Goal: Task Accomplishment & Management: Manage account settings

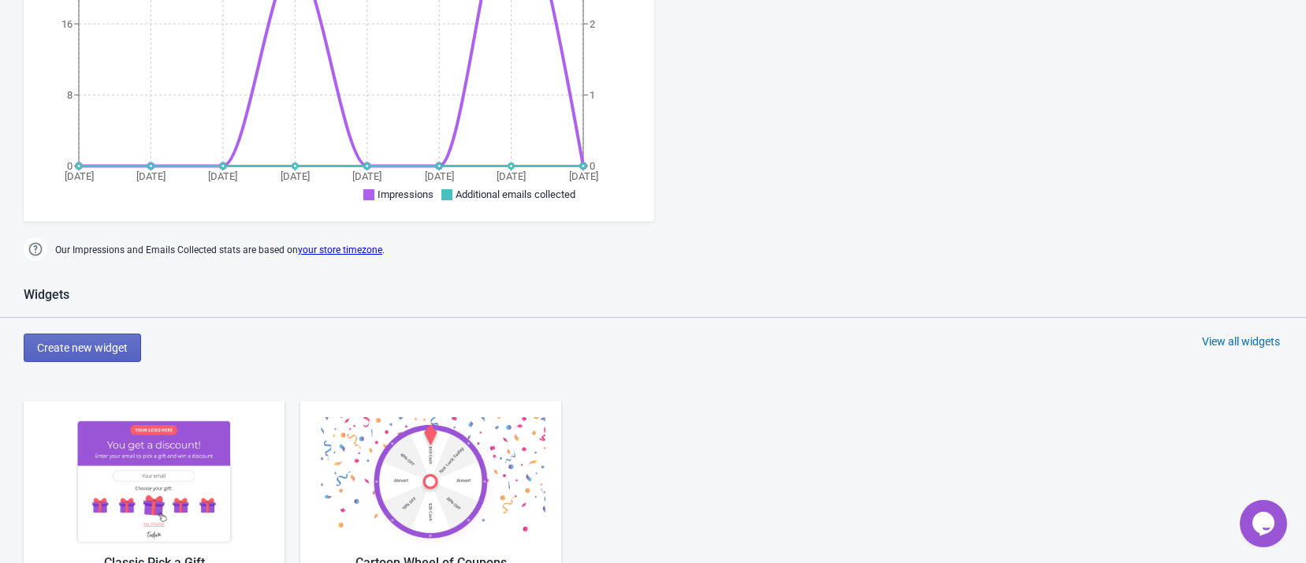
scroll to position [591, 0]
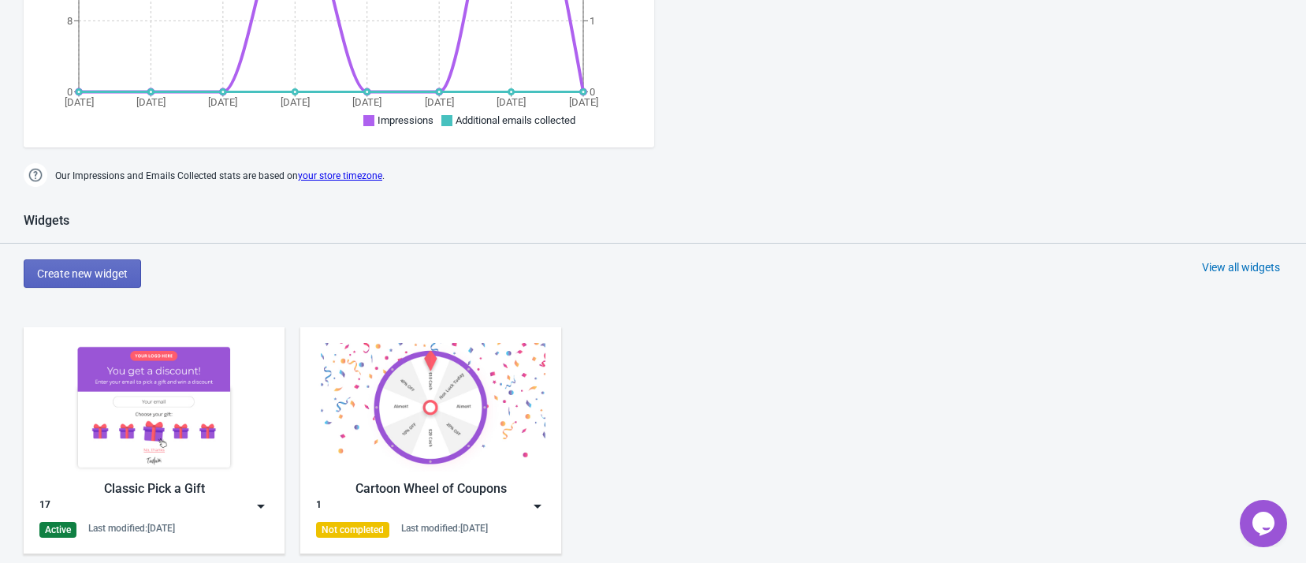
click at [252, 501] on div "17" at bounding box center [153, 506] width 229 height 16
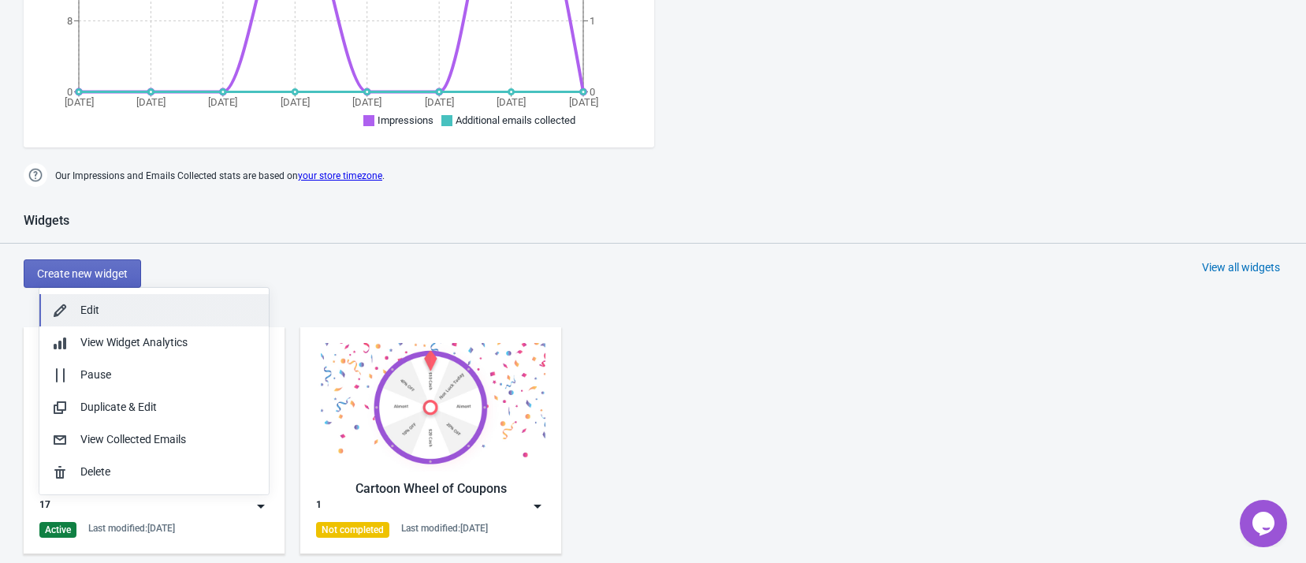
click at [150, 302] on div "Edit" at bounding box center [168, 310] width 176 height 17
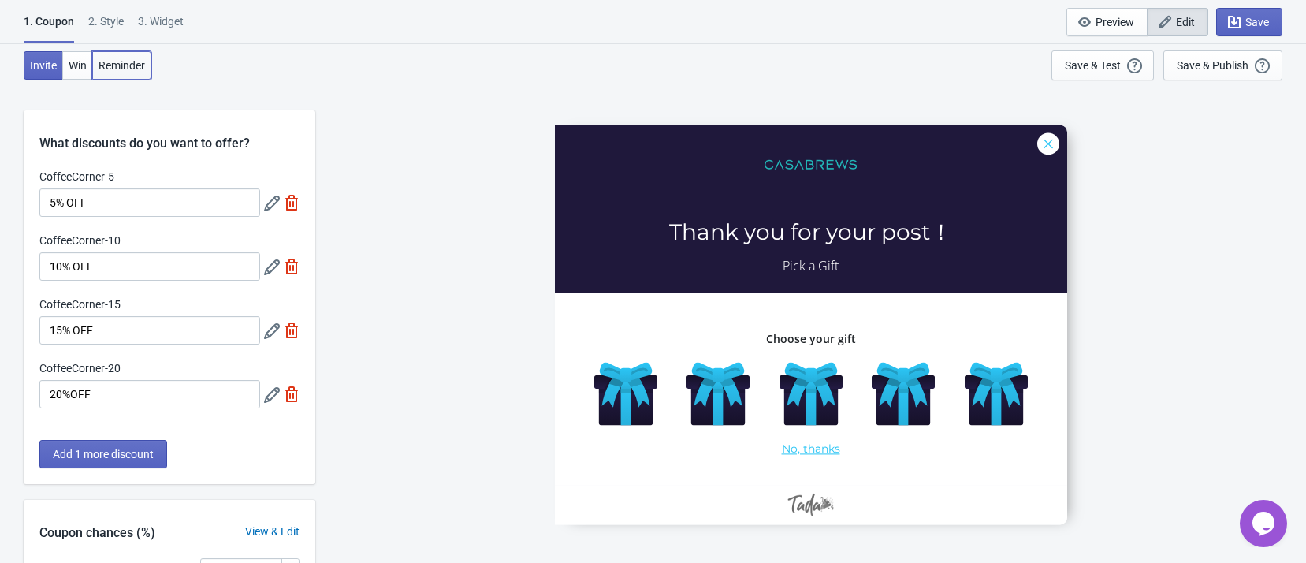
click at [121, 54] on button "Reminder" at bounding box center [121, 65] width 59 height 28
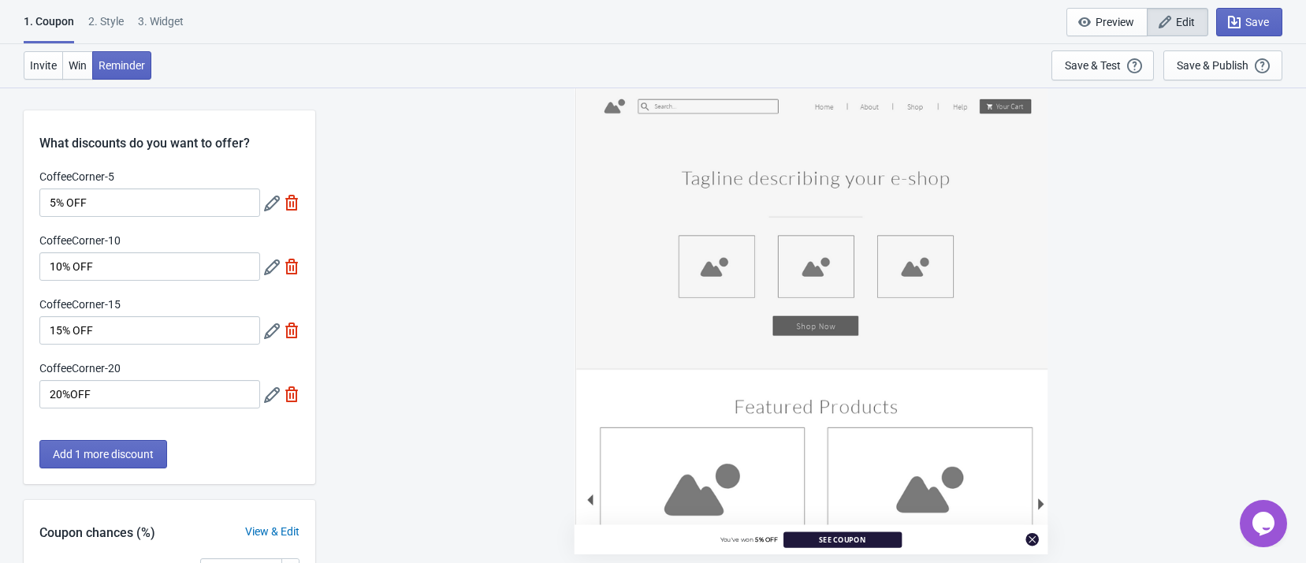
click at [147, 21] on div "3. Widget" at bounding box center [161, 27] width 46 height 28
select select "specificURL"
select select "once"
select select "left"
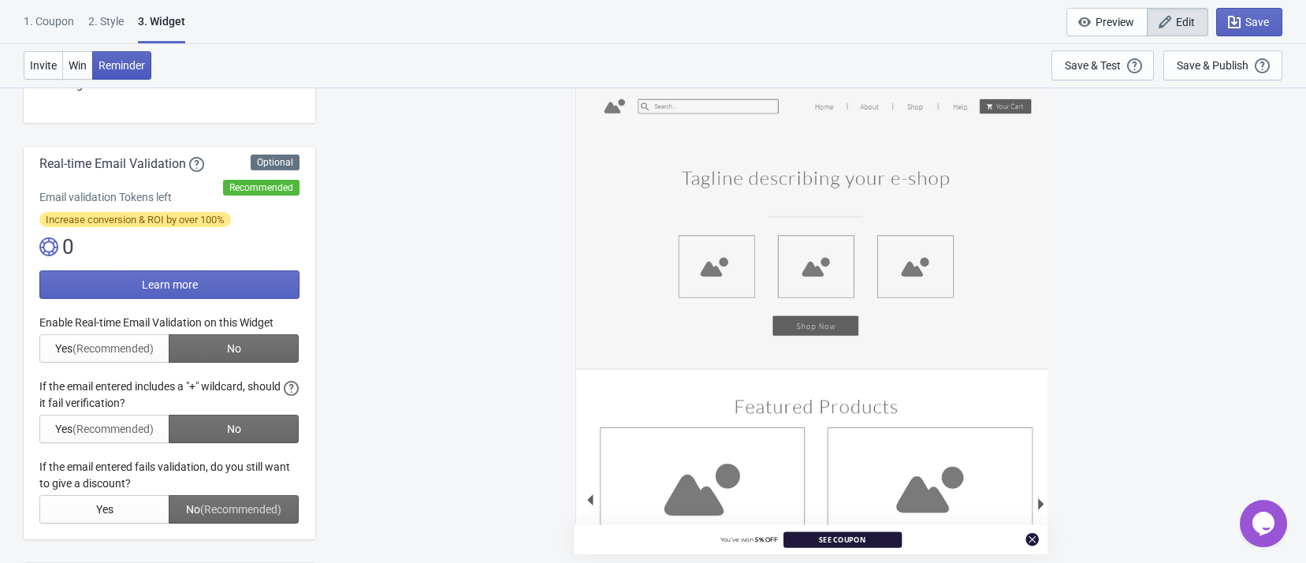
scroll to position [236, 0]
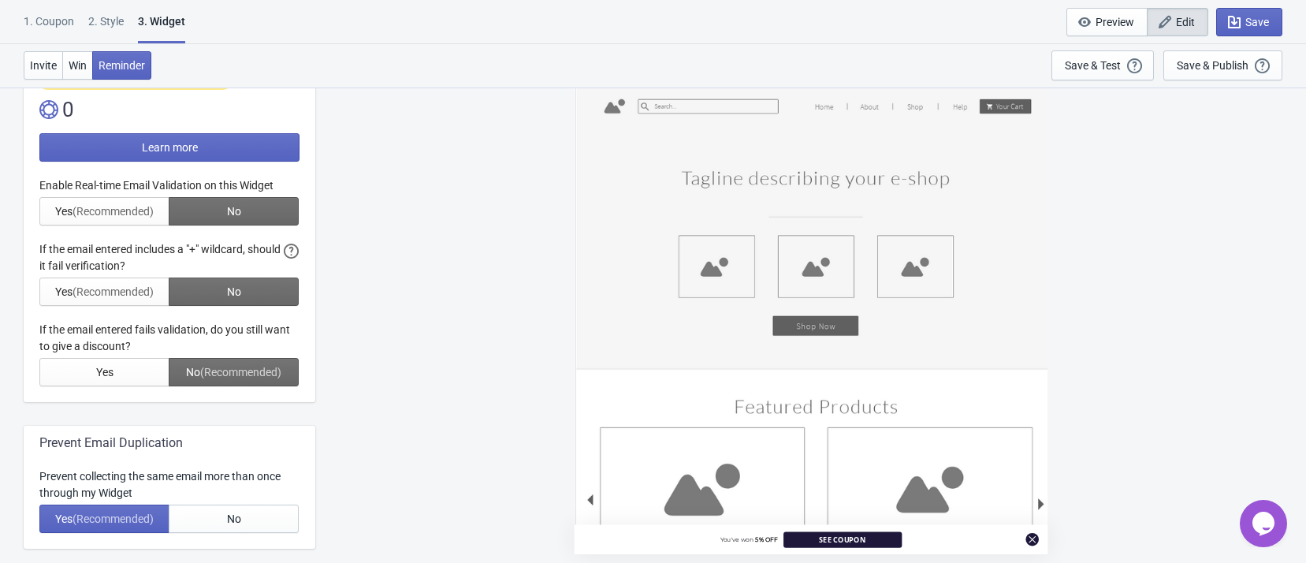
click at [51, 20] on div "1. Coupon" at bounding box center [49, 27] width 50 height 28
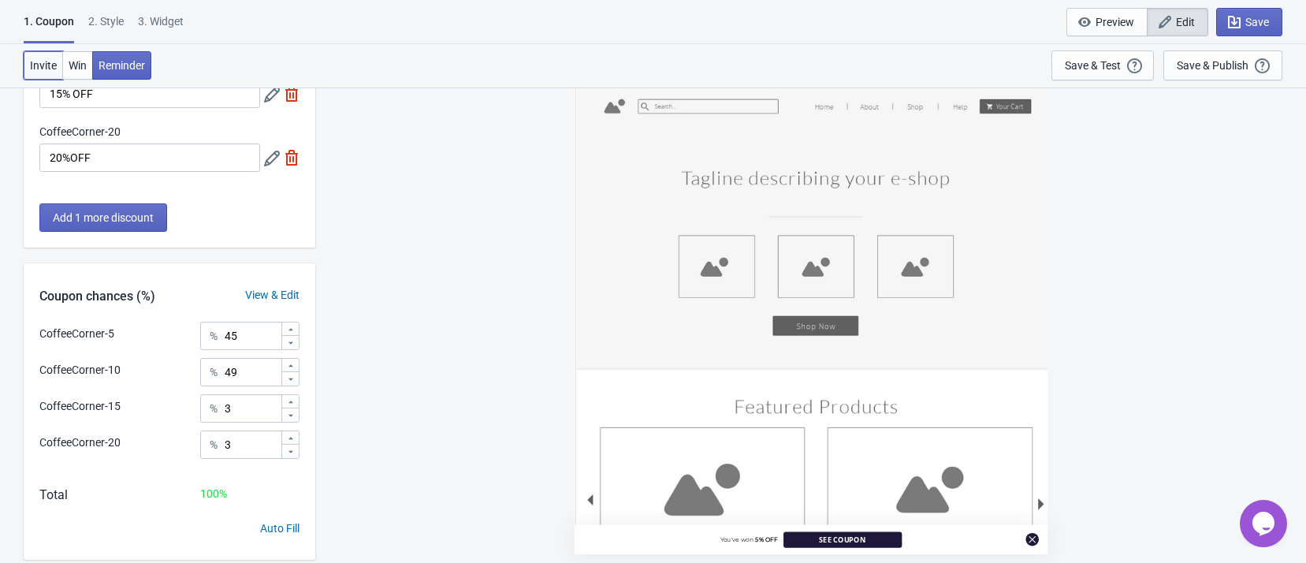
click at [45, 61] on span "Invite" at bounding box center [43, 65] width 27 height 13
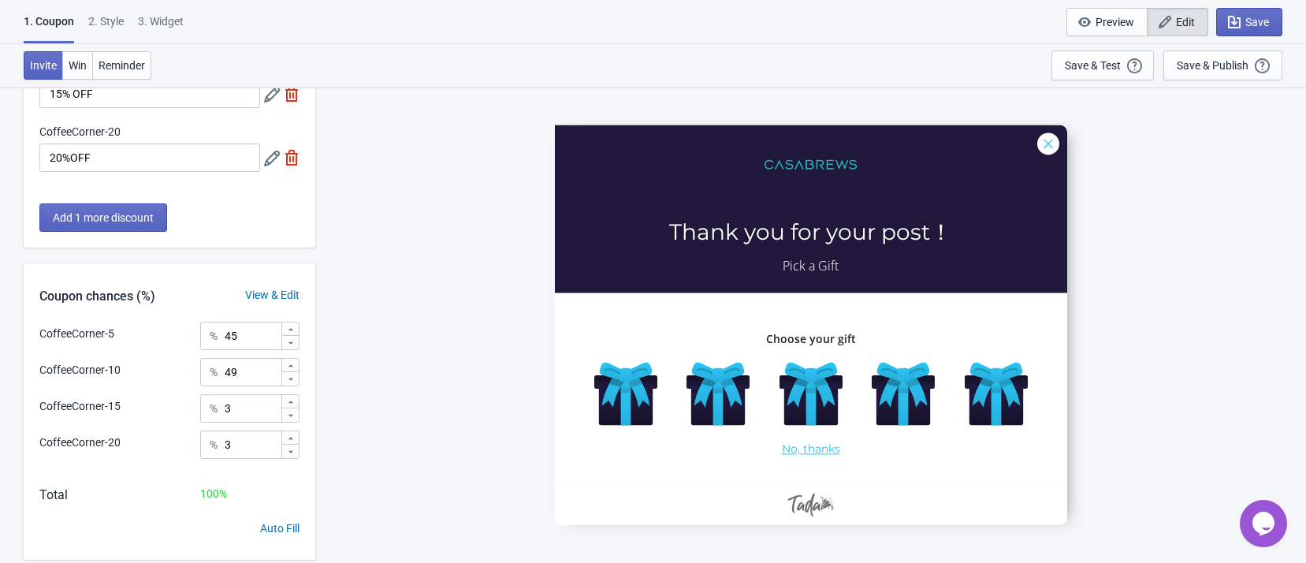
click at [158, 15] on div "3. Widget" at bounding box center [161, 27] width 46 height 28
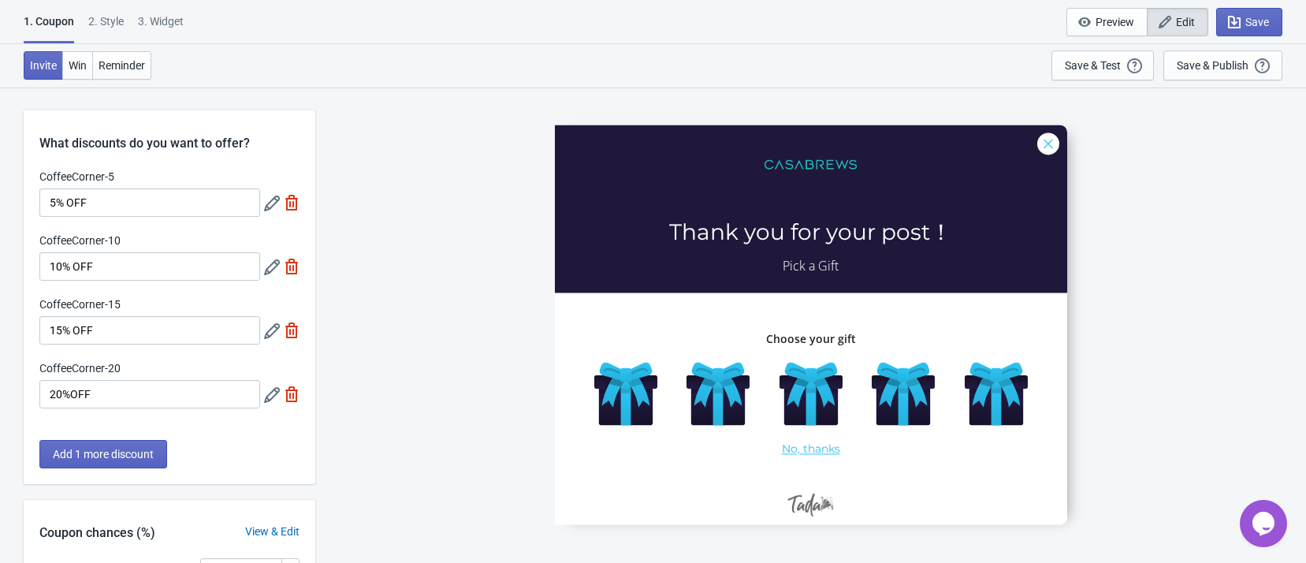
select select "specificURL"
select select "once"
select select "left"
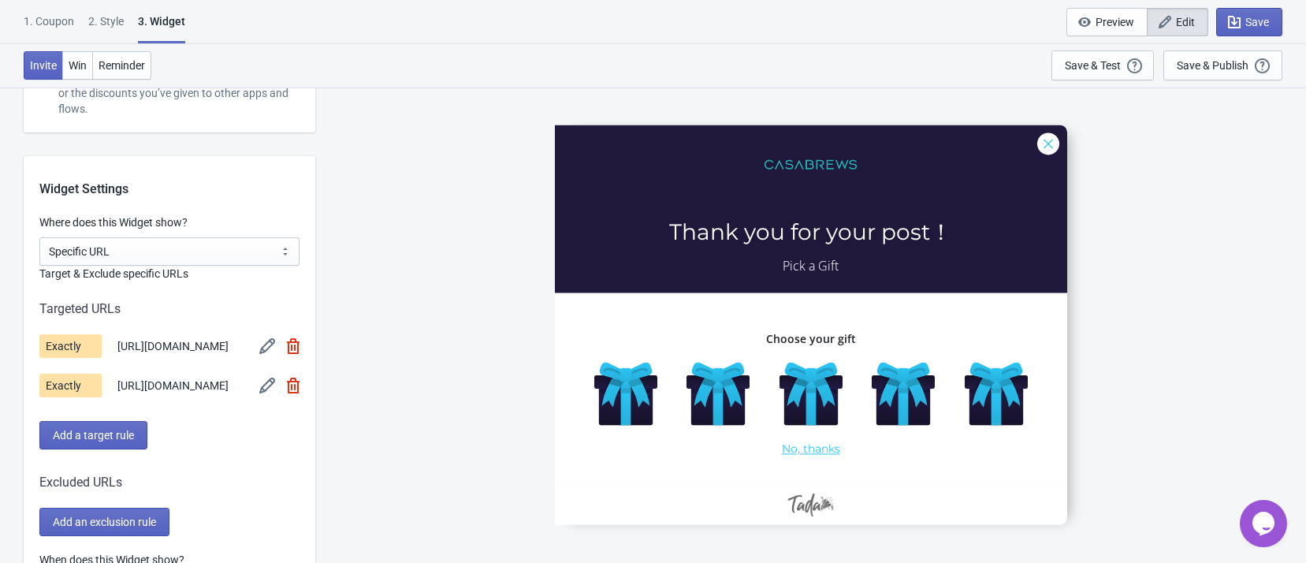
scroll to position [1064, 0]
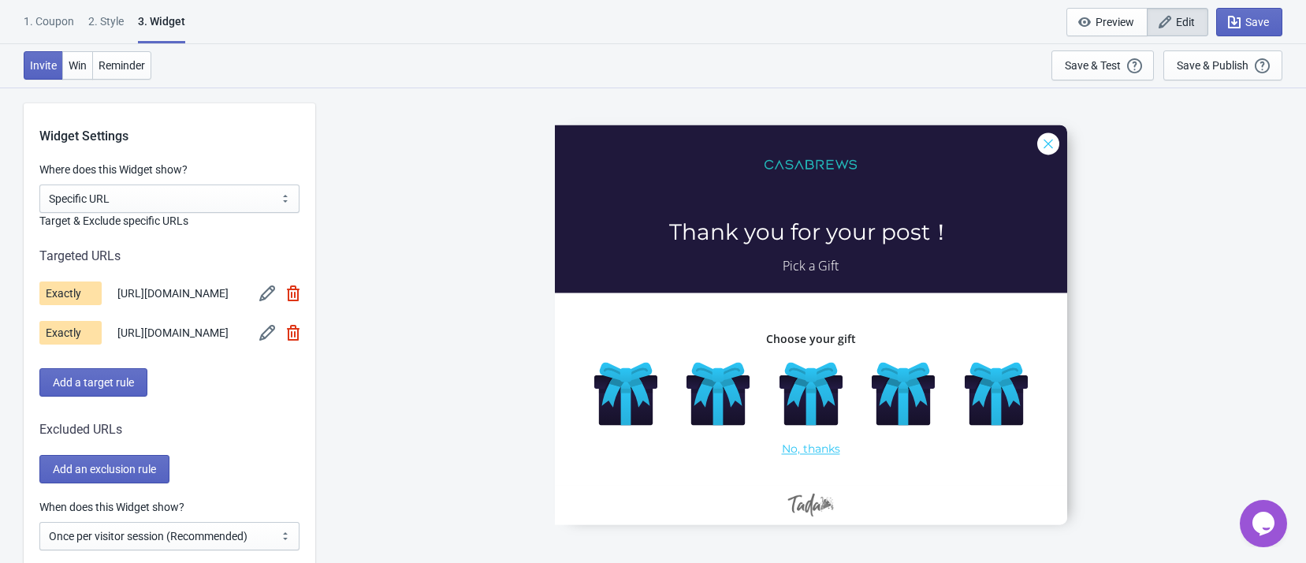
click at [369, 297] on div "CoffeeCorner-5 Thank you for your post！ Pick a Gift Choose your gift No, thanks" at bounding box center [810, 324] width 975 height 475
click at [367, 295] on div "CoffeeCorner-5 Thank you for your post！ Pick a Gift Choose your gift No, thanks" at bounding box center [810, 324] width 975 height 475
click at [368, 295] on div "CoffeeCorner-5 Thank you for your post！ Pick a Gift Choose your gift No, thanks" at bounding box center [810, 324] width 975 height 475
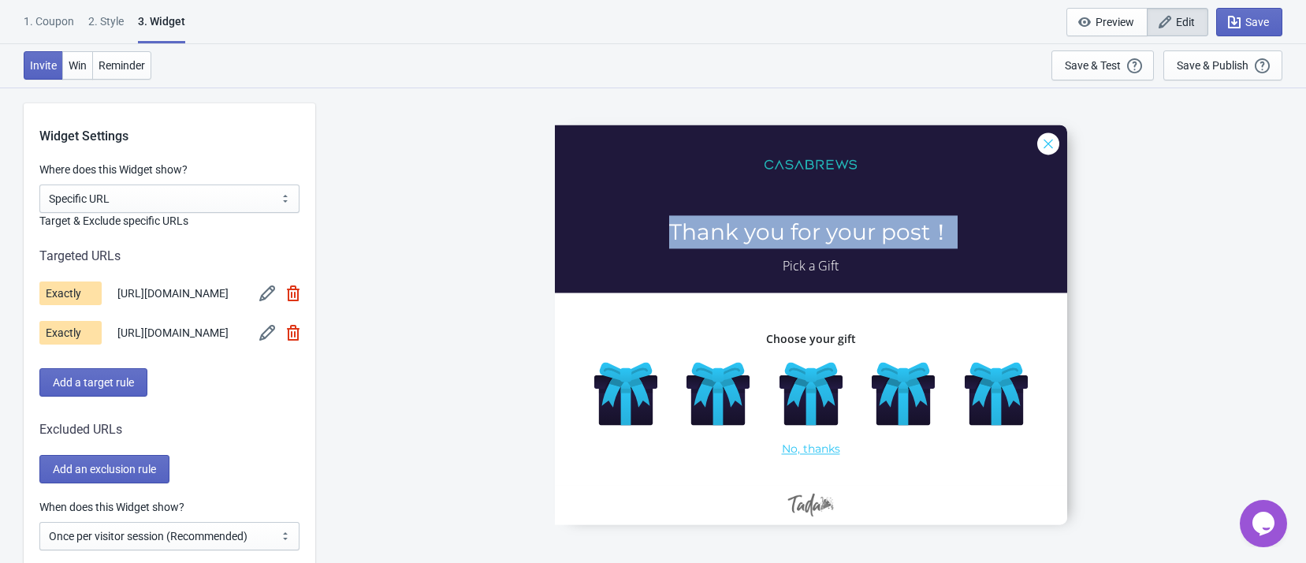
click at [368, 295] on div "CoffeeCorner-5 Thank you for your post！ Pick a Gift Choose your gift No, thanks" at bounding box center [810, 324] width 975 height 475
click at [396, 293] on div "CoffeeCorner-5 Thank you for your post！ Pick a Gift Choose your gift No, thanks" at bounding box center [810, 324] width 975 height 475
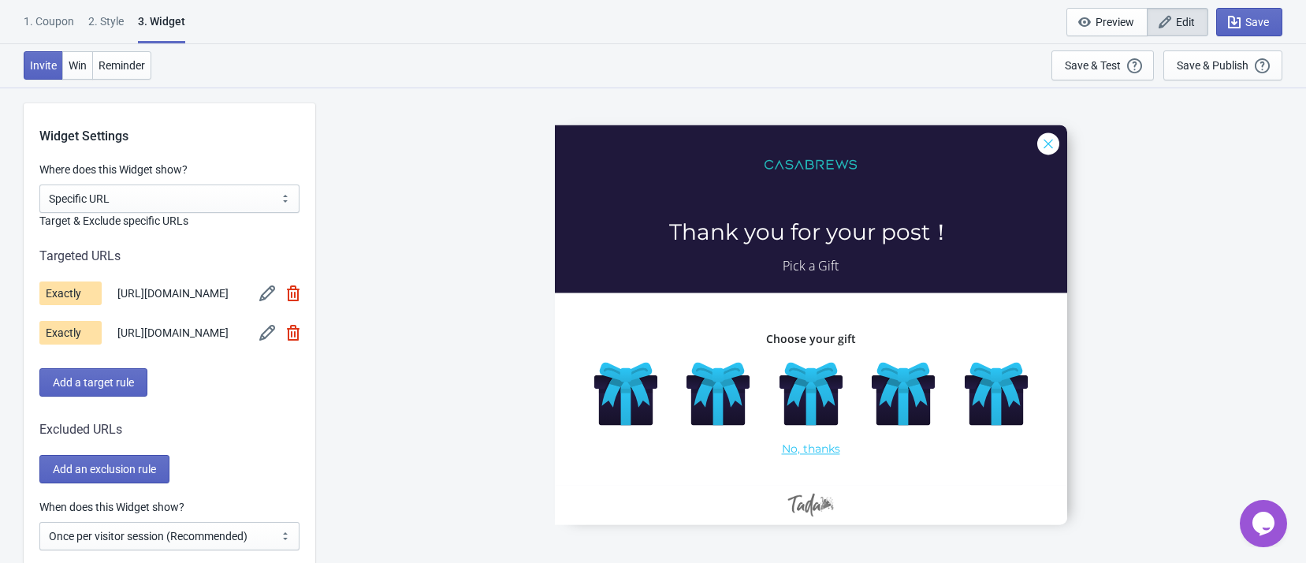
click at [396, 294] on div "CoffeeCorner-5 Thank you for your post！ Pick a Gift Choose your gift No, thanks" at bounding box center [810, 324] width 975 height 475
click at [395, 296] on div "CoffeeCorner-5 Thank you for your post！ Pick a Gift Choose your gift No, thanks" at bounding box center [810, 324] width 975 height 475
click at [128, 302] on span "[URL][DOMAIN_NAME]" at bounding box center [172, 293] width 111 height 17
click at [82, 303] on span "Exactly" at bounding box center [70, 293] width 62 height 24
click at [101, 389] on span "Add a target rule" at bounding box center [93, 382] width 81 height 13
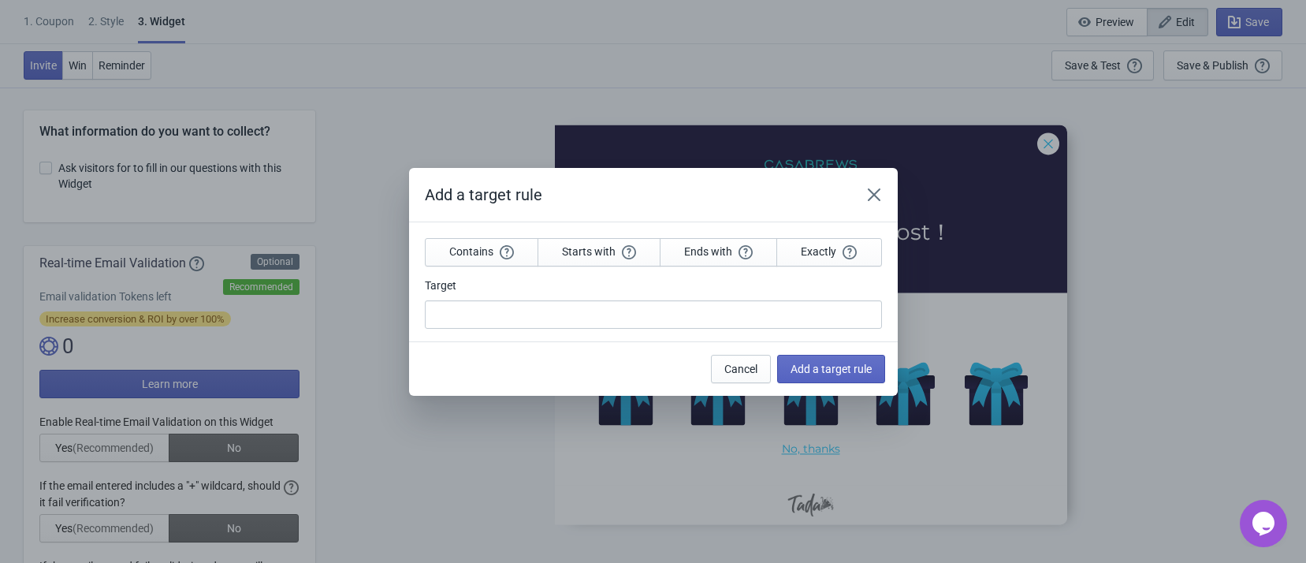
scroll to position [0, 0]
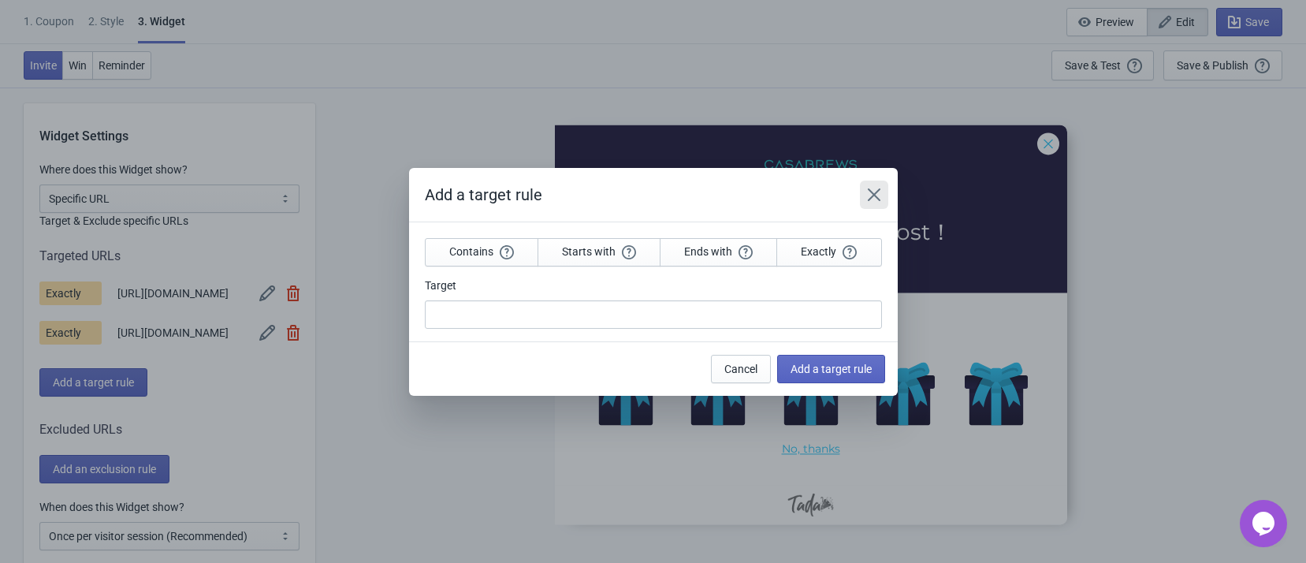
click at [875, 191] on icon "Close" at bounding box center [874, 195] width 16 height 16
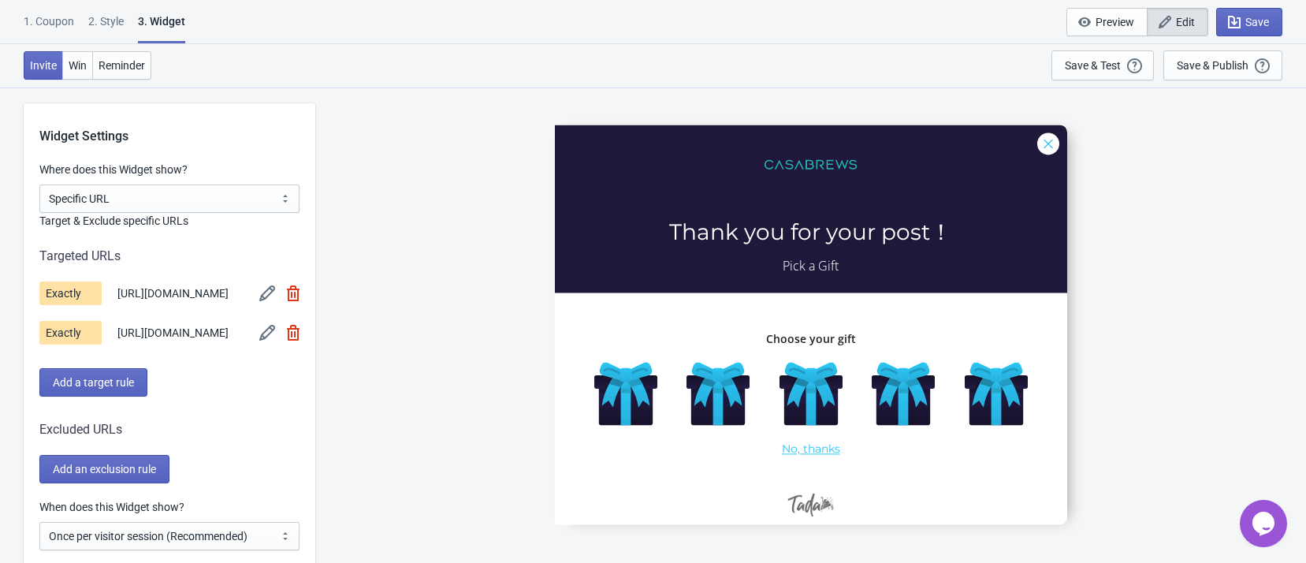
click at [392, 347] on div "CoffeeCorner-5 Thank you for your post！ Pick a Gift Choose your gift No, thanks" at bounding box center [810, 324] width 975 height 475
click at [368, 346] on div "CoffeeCorner-5 Thank you for your post！ Pick a Gift Choose your gift No, thanks" at bounding box center [810, 324] width 975 height 475
click at [385, 309] on div "CoffeeCorner-5 Thank you for your post！ Pick a Gift Choose your gift No, thanks" at bounding box center [810, 324] width 975 height 475
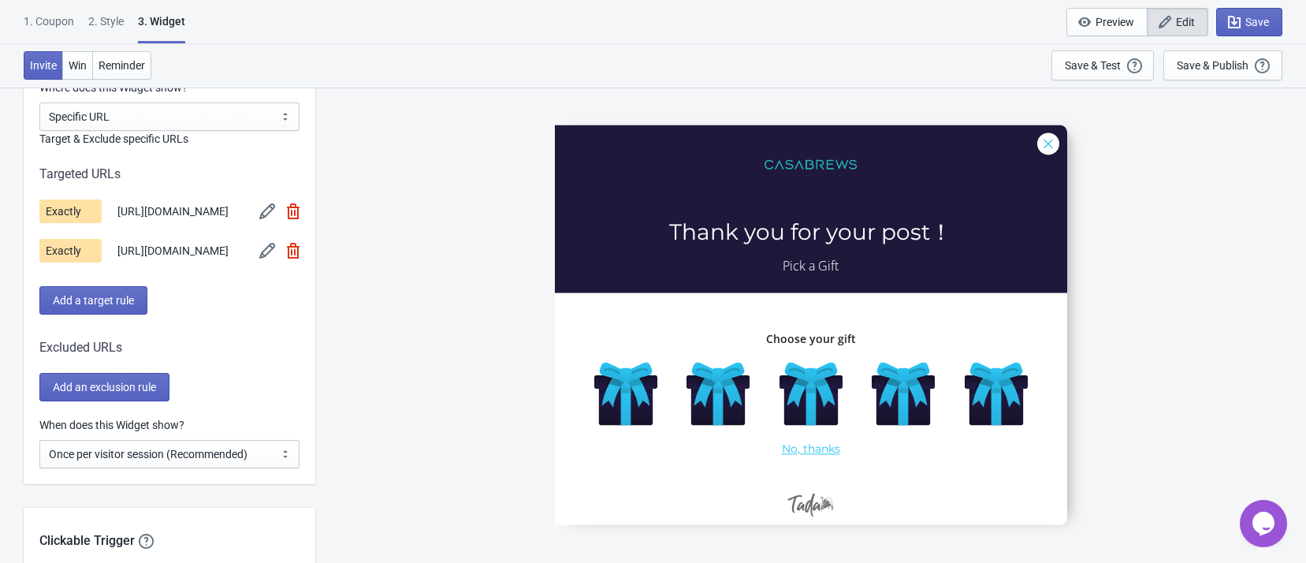
scroll to position [1182, 0]
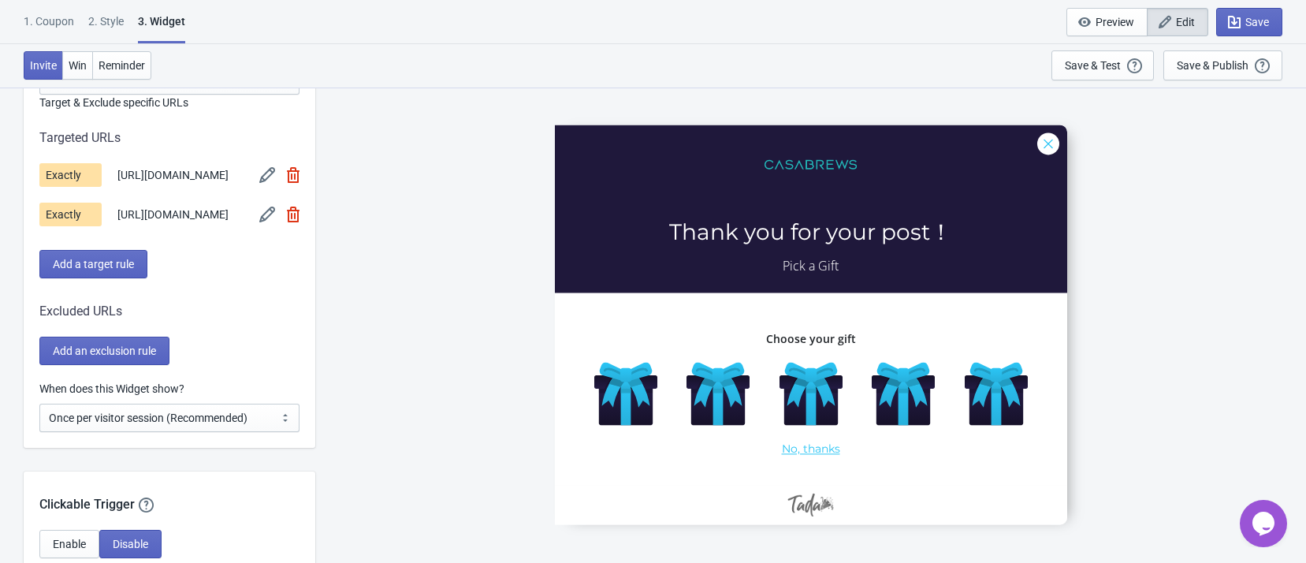
click at [294, 278] on div "Add a target rule" at bounding box center [169, 264] width 260 height 28
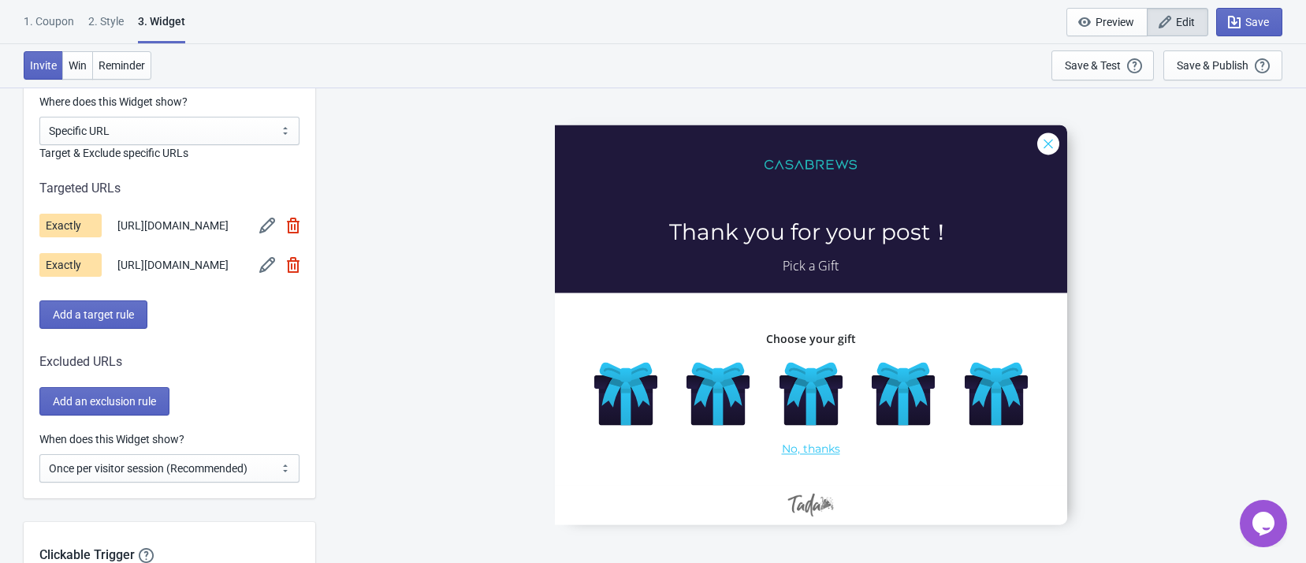
scroll to position [1064, 0]
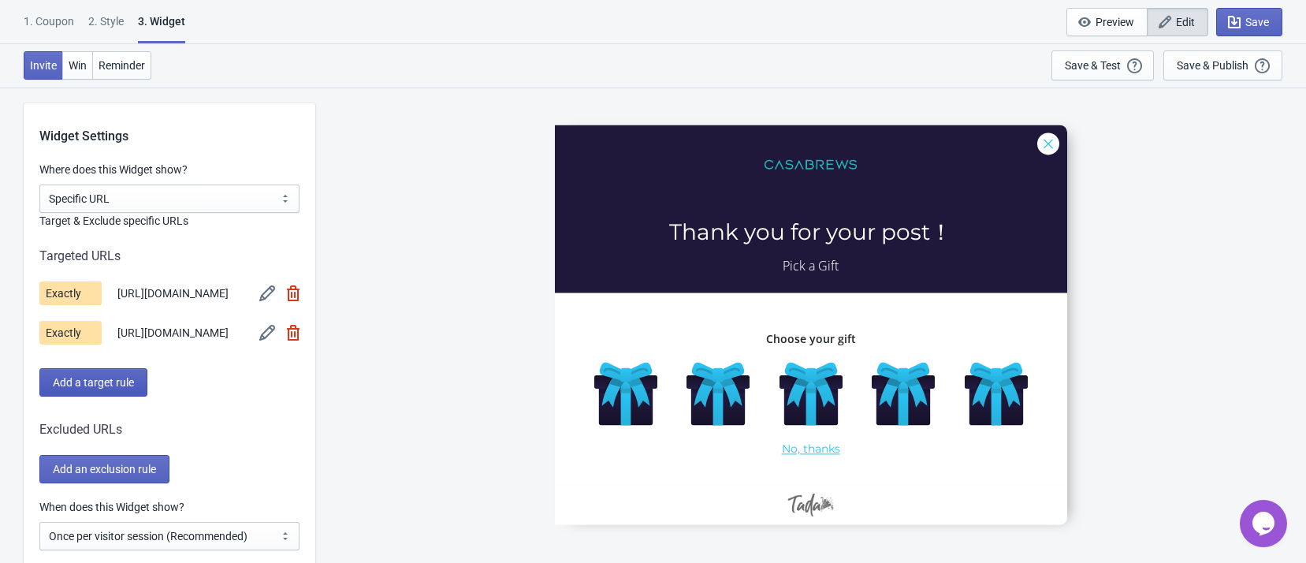
click at [123, 389] on span "Add a target rule" at bounding box center [93, 382] width 81 height 13
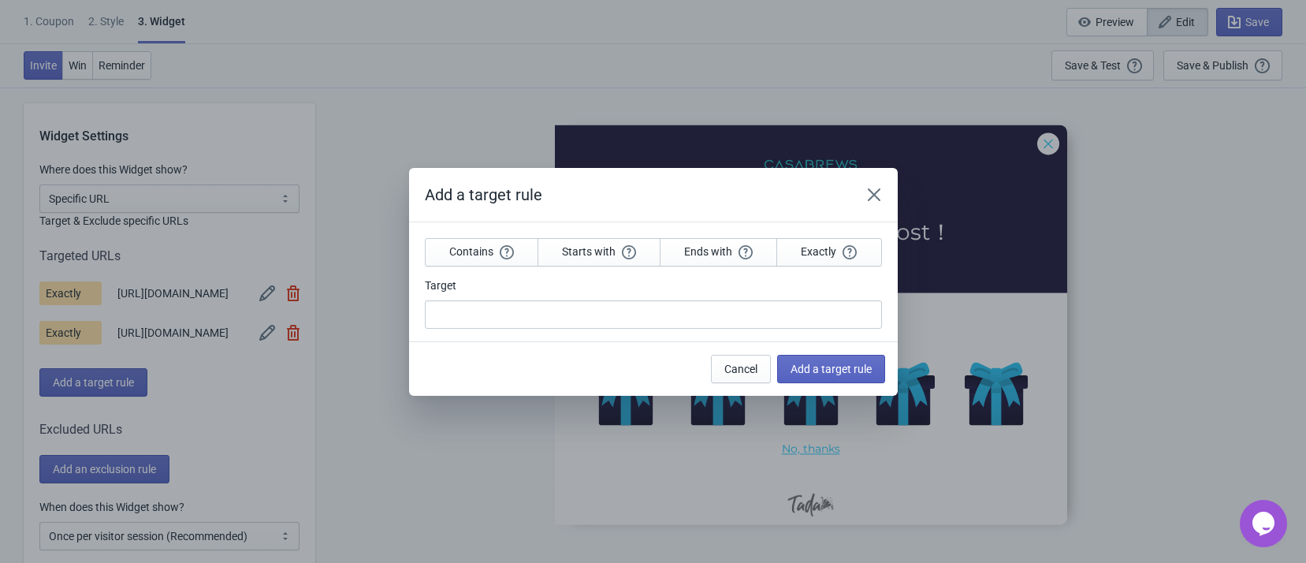
scroll to position [0, 0]
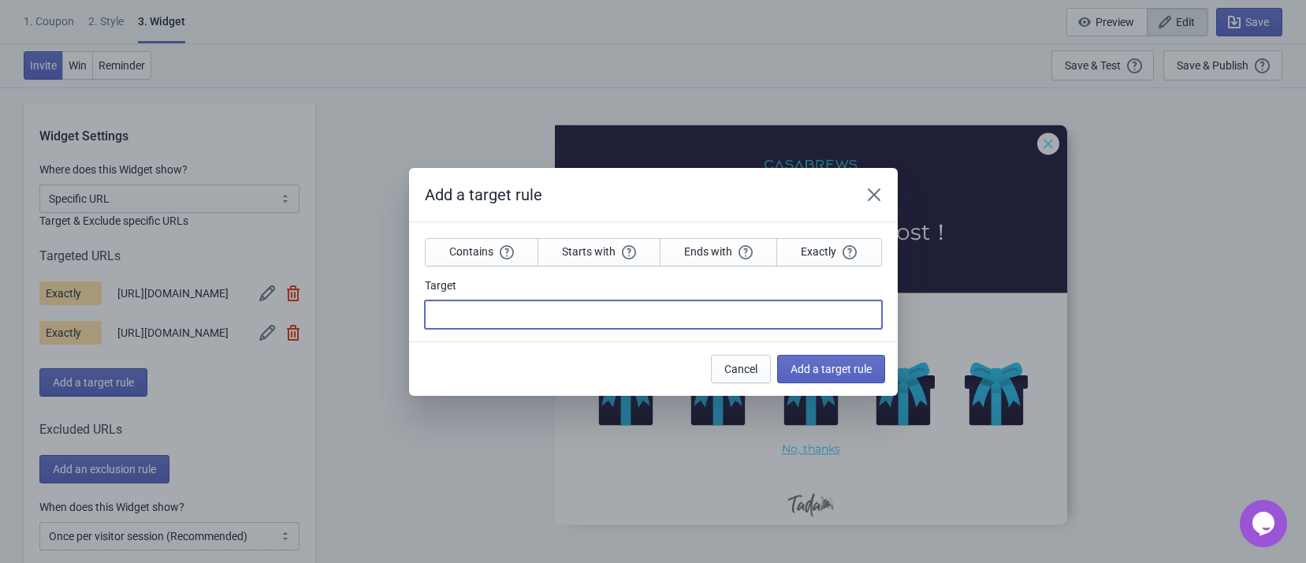
click at [519, 318] on input "Target" at bounding box center [653, 314] width 457 height 28
paste input "[URL][DOMAIN_NAME] › pages › casabrews-coffee-corner"
drag, startPoint x: 519, startPoint y: 317, endPoint x: 539, endPoint y: 328, distance: 22.6
click at [521, 316] on input "[URL][DOMAIN_NAME] › pages › casabrews-coffee-corner" at bounding box center [653, 314] width 457 height 28
type input "[URL][DOMAIN_NAME] › pages › casabrews-coffee-corner"
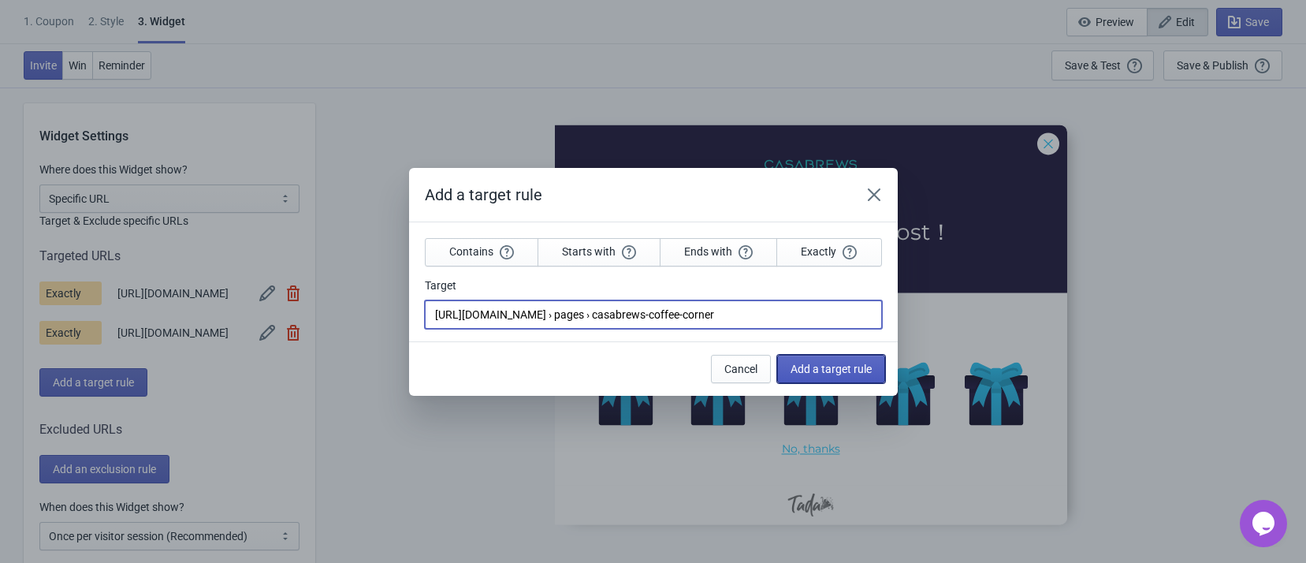
click at [820, 370] on span "Add a target rule" at bounding box center [831, 369] width 81 height 13
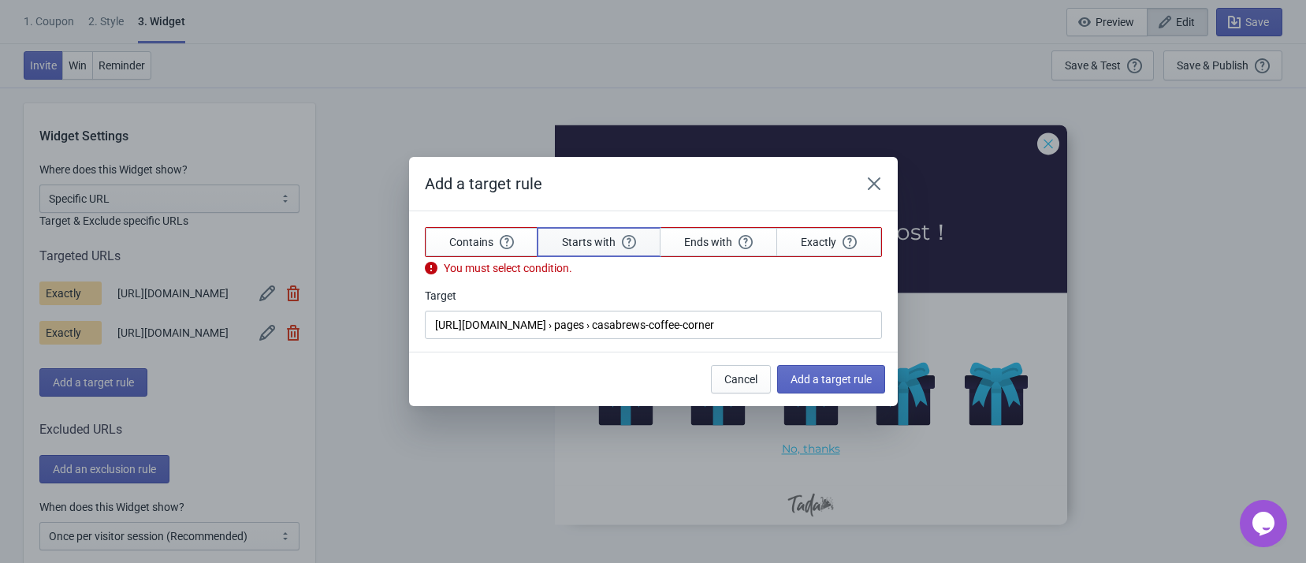
click at [574, 243] on span "Starts with" at bounding box center [599, 242] width 74 height 14
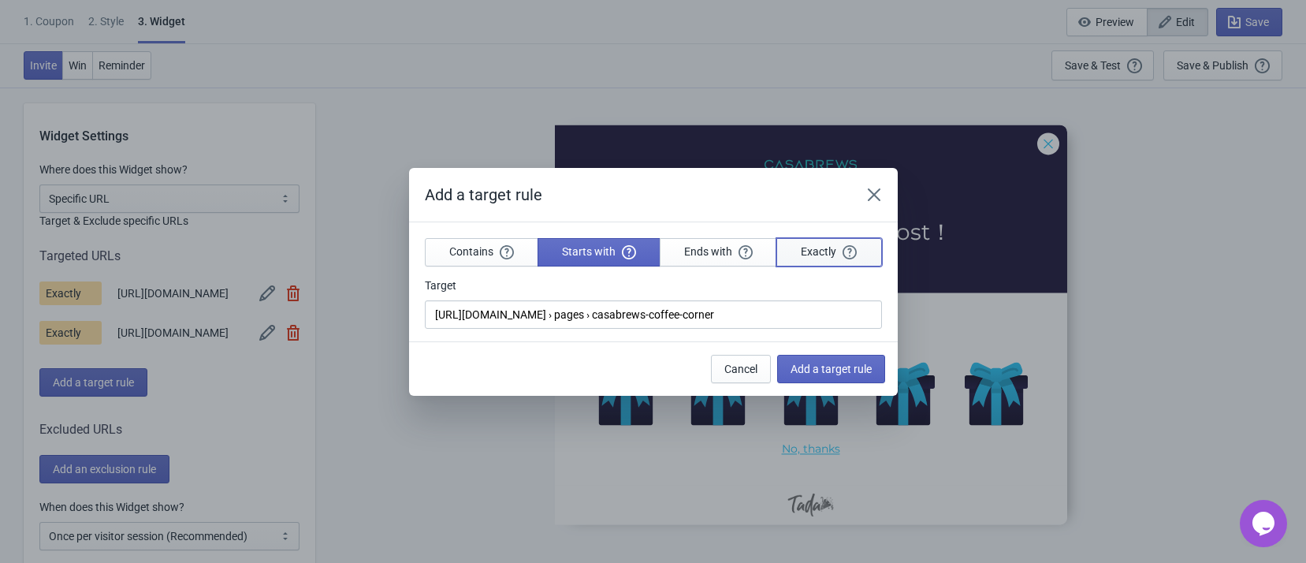
click at [813, 249] on span "Exactly" at bounding box center [829, 251] width 56 height 14
click at [820, 371] on span "Add a target rule" at bounding box center [831, 369] width 81 height 13
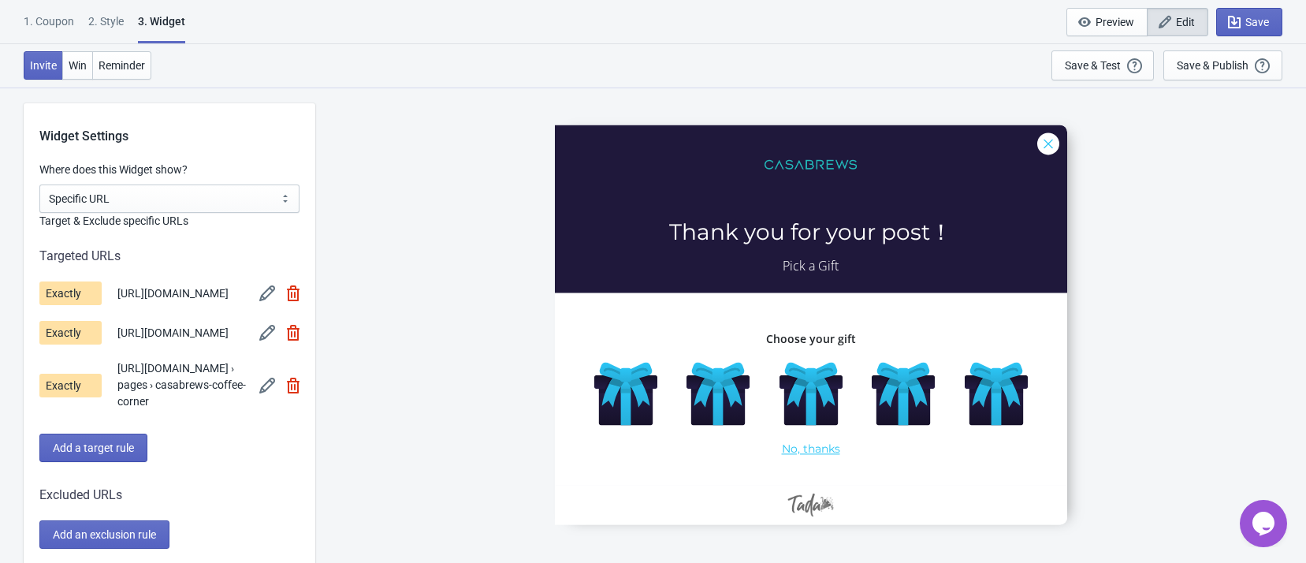
click at [463, 417] on div "CoffeeCorner-5 Thank you for your post！ Pick a Gift Choose your gift No, thanks" at bounding box center [810, 324] width 975 height 475
click at [1271, 24] on button "Save" at bounding box center [1249, 22] width 66 height 28
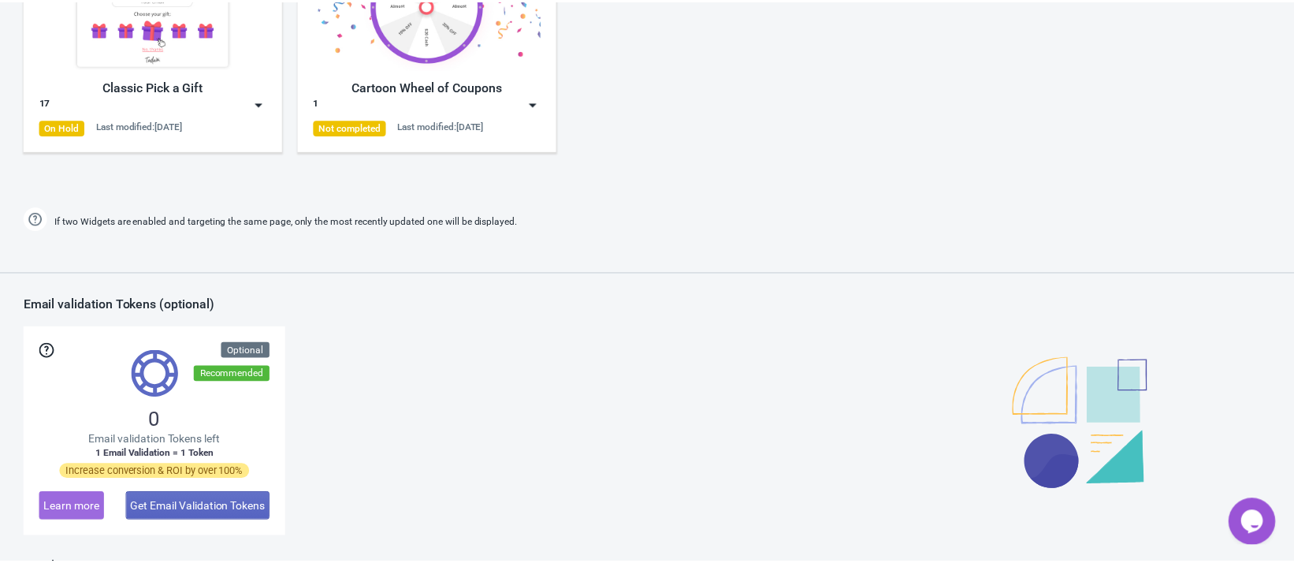
scroll to position [757, 0]
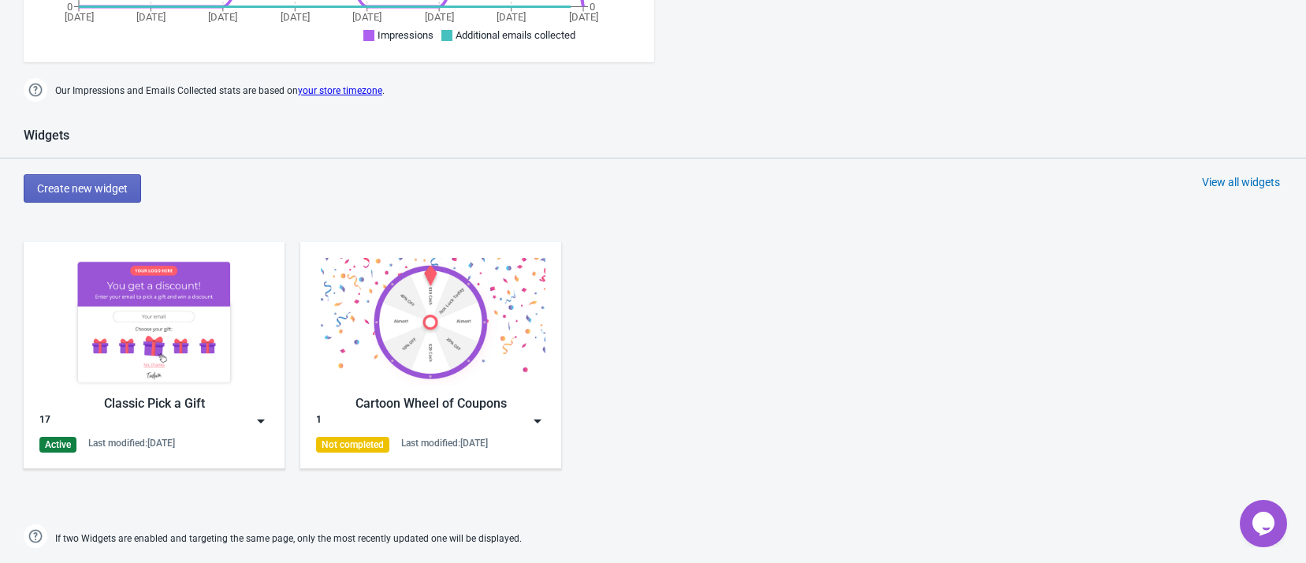
scroll to position [709, 0]
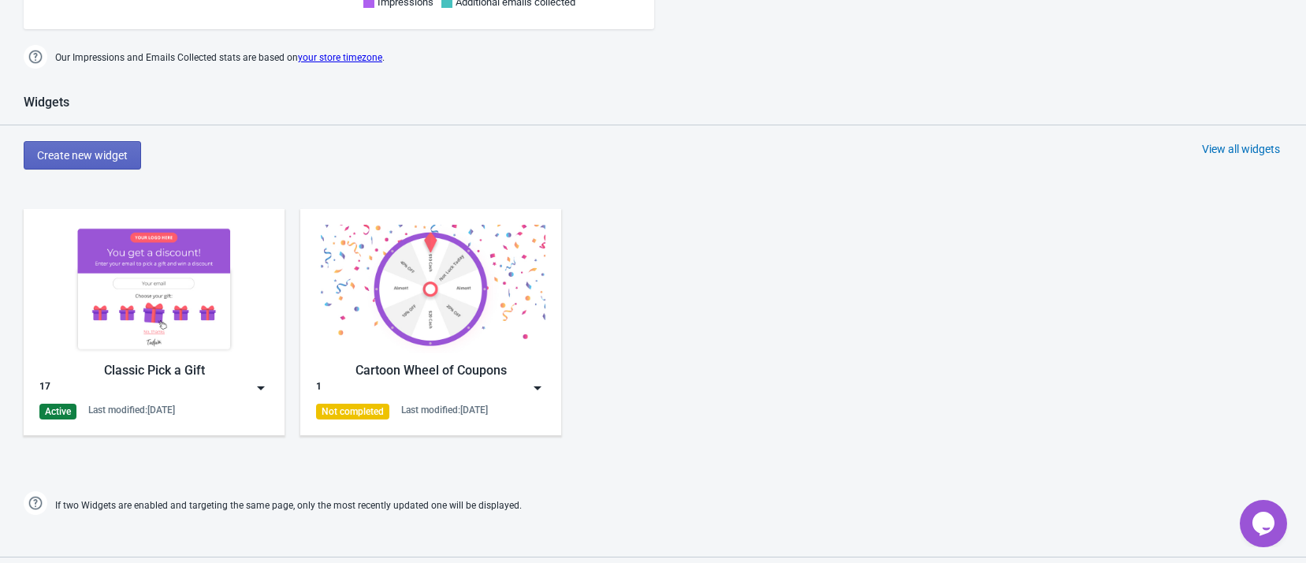
click at [246, 385] on div "17" at bounding box center [153, 388] width 229 height 16
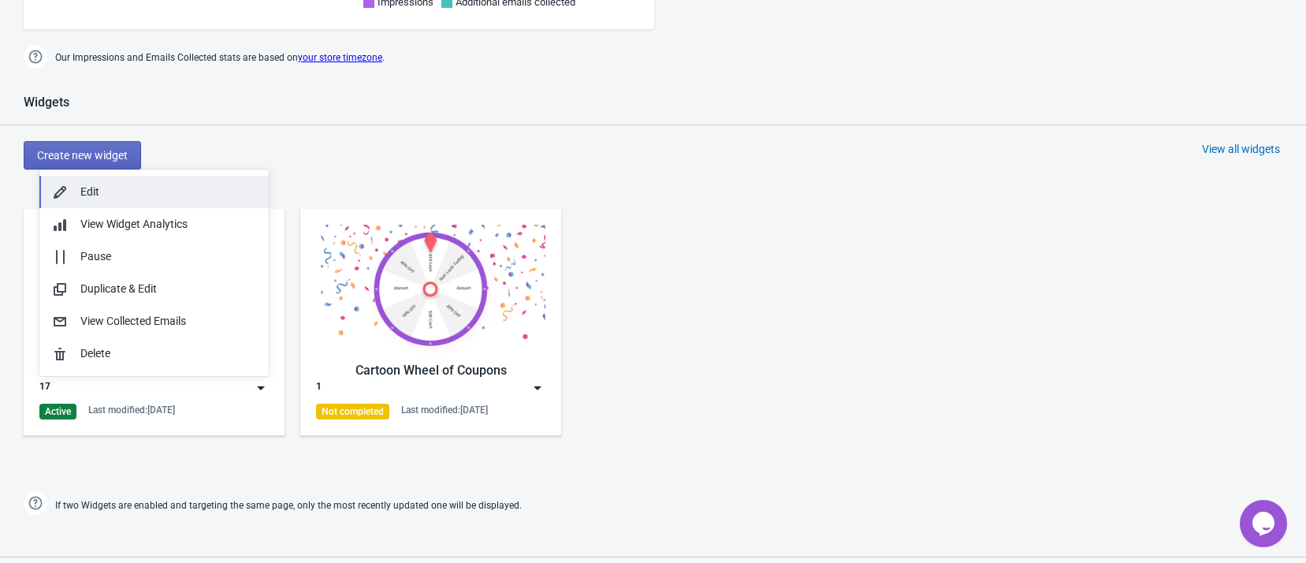
click at [180, 193] on div "Edit" at bounding box center [168, 192] width 176 height 17
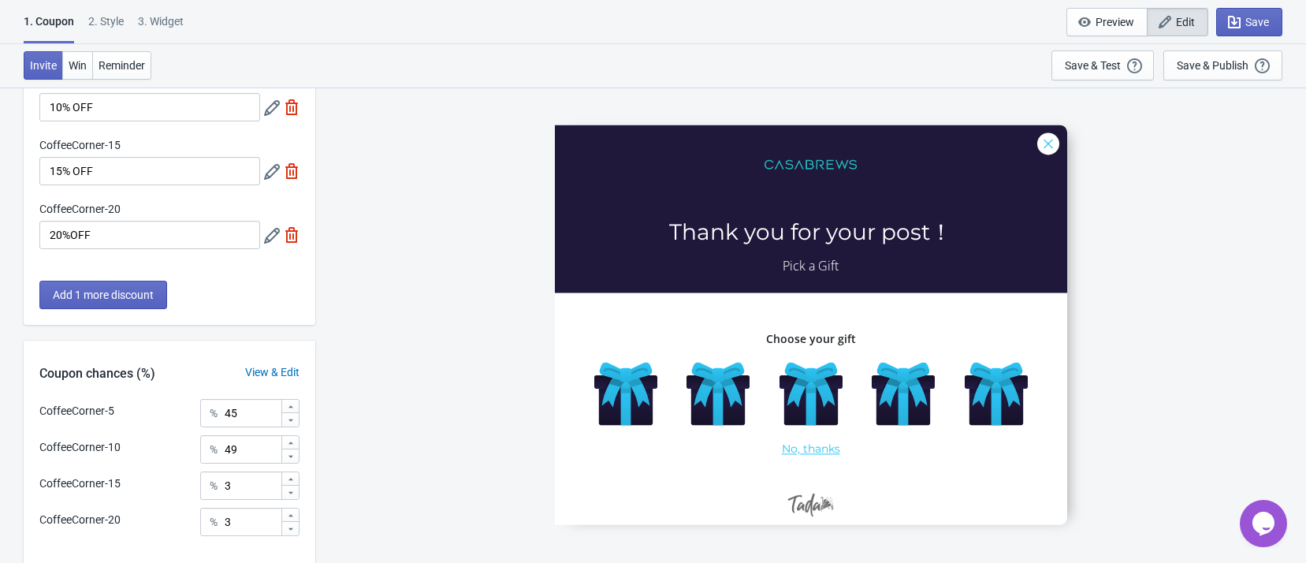
scroll to position [277, 0]
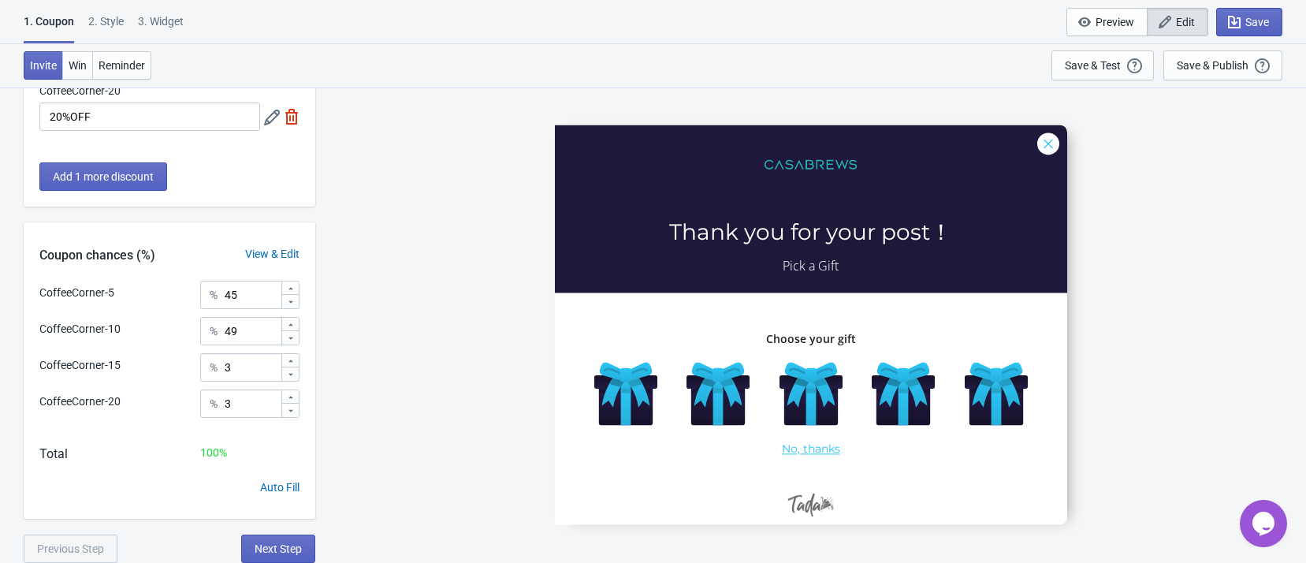
click at [168, 21] on div "3. Widget" at bounding box center [161, 27] width 46 height 28
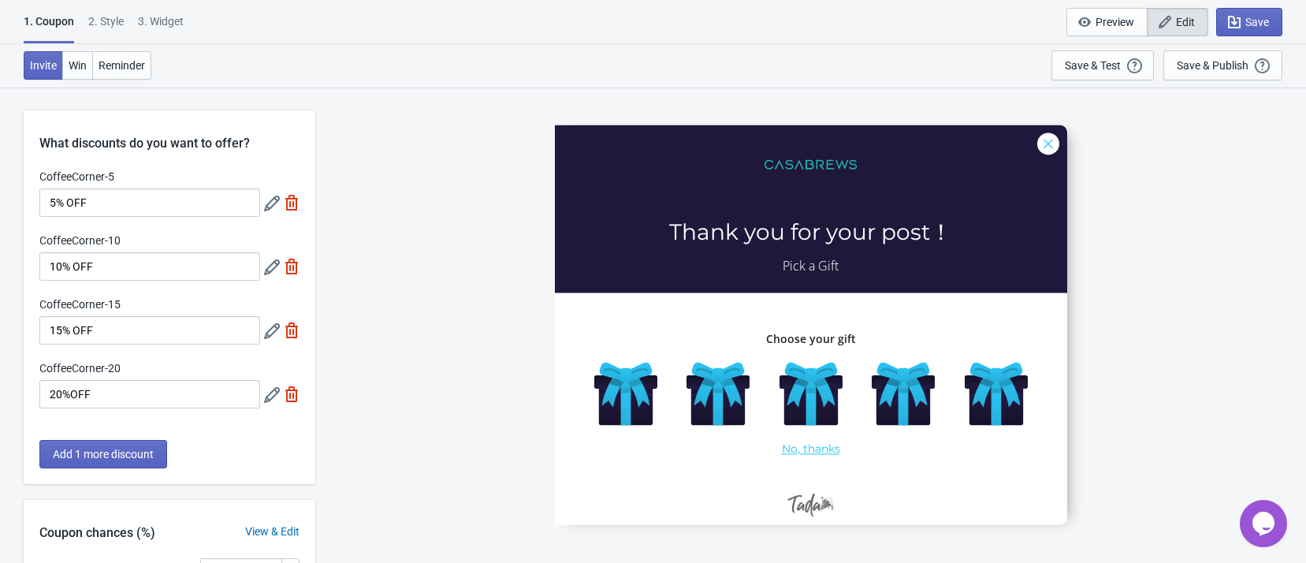
select select "specificURL"
select select "left"
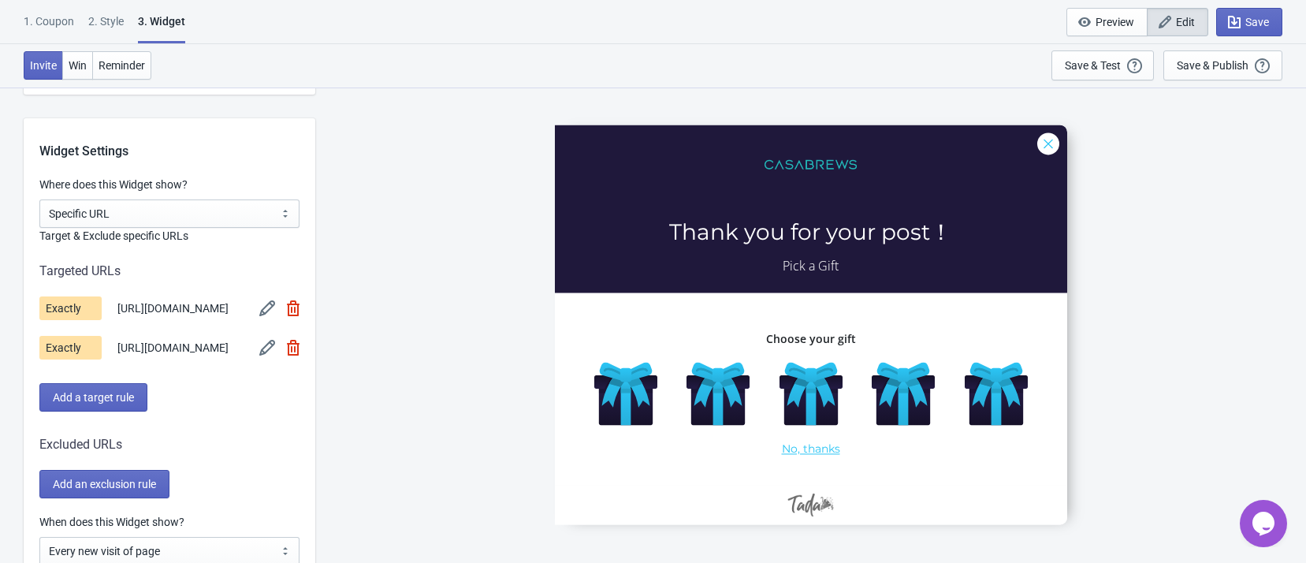
scroll to position [1182, 0]
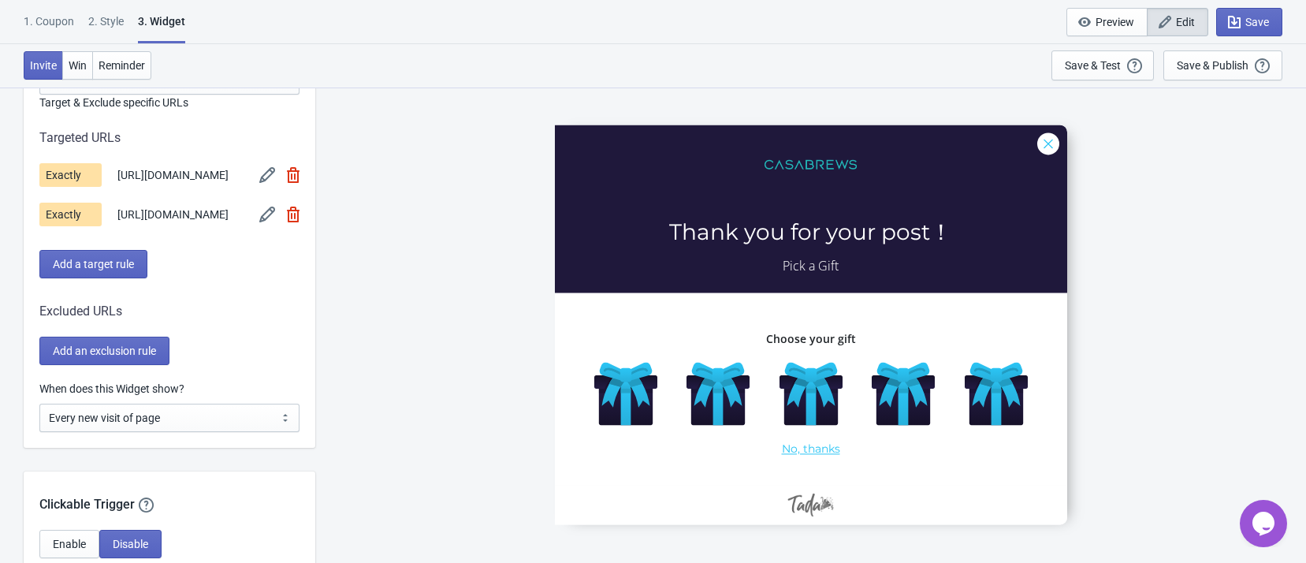
click at [404, 173] on div "CoffeeCorner-5 Thank you for your post！ Pick a Gift Choose your gift No, thanks" at bounding box center [810, 324] width 975 height 475
drag, startPoint x: 388, startPoint y: 184, endPoint x: 393, endPoint y: 176, distance: 9.6
click at [389, 183] on div "CoffeeCorner-5 Thank you for your post！ Pick a Gift Choose your gift No, thanks" at bounding box center [810, 324] width 975 height 475
click at [393, 176] on div "CoffeeCorner-5 Thank you for your post！ Pick a Gift Choose your gift No, thanks" at bounding box center [810, 324] width 975 height 475
click at [393, 175] on div "CoffeeCorner-5 Thank you for your post！ Pick a Gift Choose your gift No, thanks" at bounding box center [810, 324] width 975 height 475
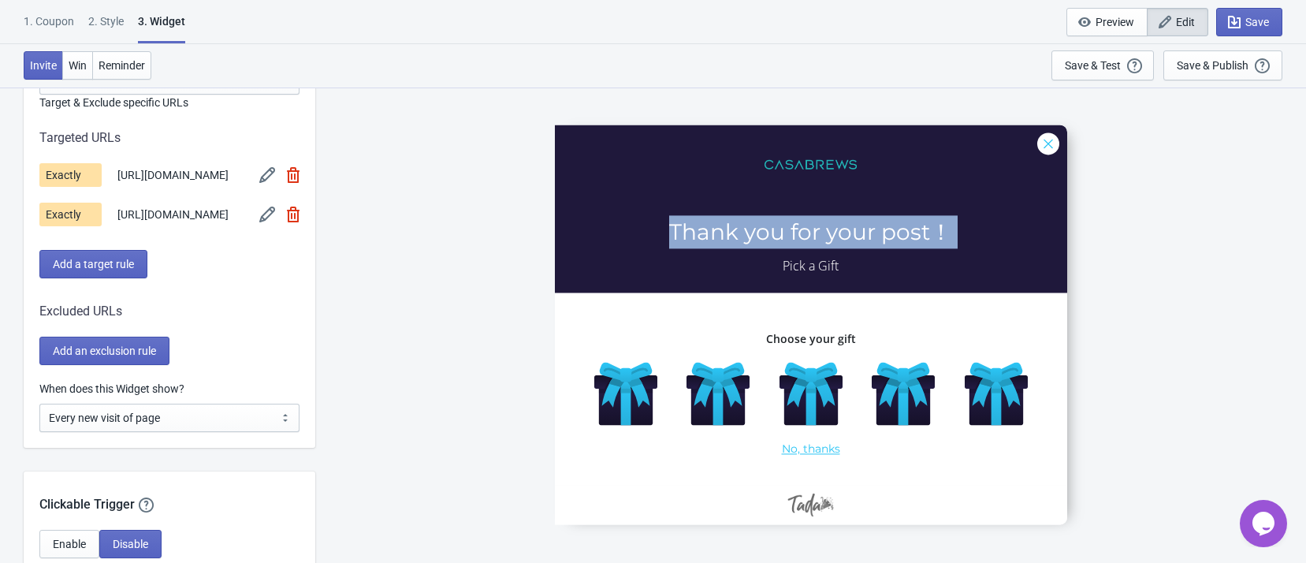
click at [393, 175] on div "CoffeeCorner-5 Thank you for your post！ Pick a Gift Choose your gift No, thanks" at bounding box center [810, 324] width 975 height 475
drag, startPoint x: 393, startPoint y: 175, endPoint x: 370, endPoint y: 175, distance: 23.6
click at [390, 175] on div "CoffeeCorner-5 Thank you for your post！ Pick a Gift Choose your gift No, thanks" at bounding box center [810, 324] width 975 height 475
click at [370, 175] on div "CoffeeCorner-5 Thank you for your post！ Pick a Gift Choose your gift No, thanks" at bounding box center [810, 324] width 975 height 475
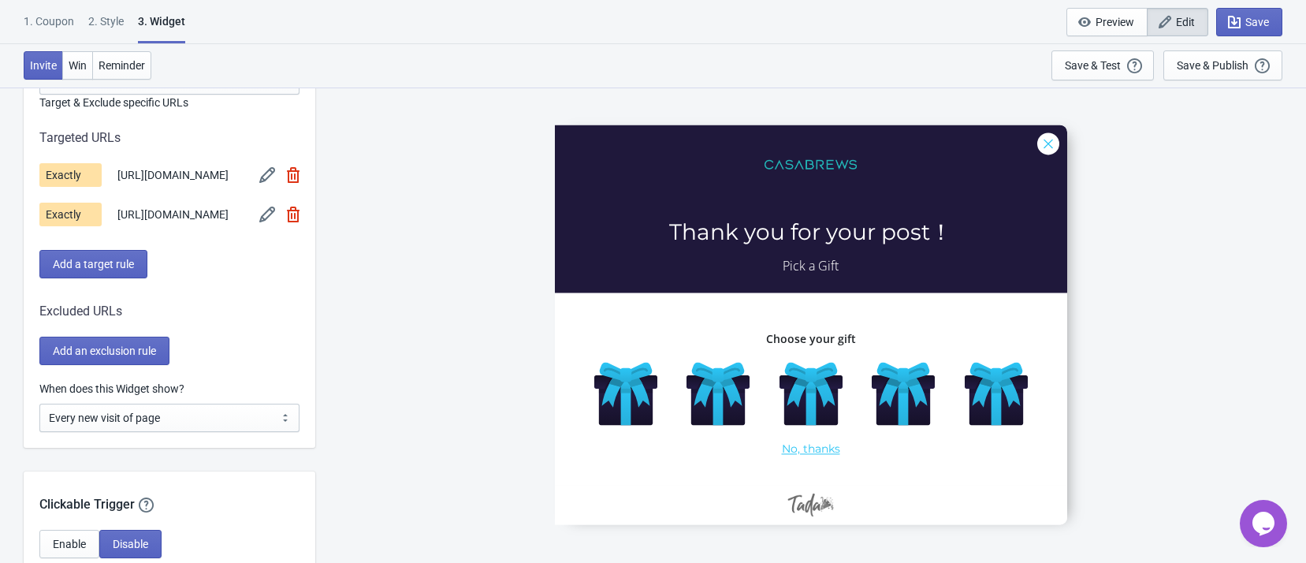
click at [1185, 17] on span "Edit" at bounding box center [1185, 22] width 19 height 13
click at [1180, 17] on span "Edit" at bounding box center [1185, 22] width 19 height 13
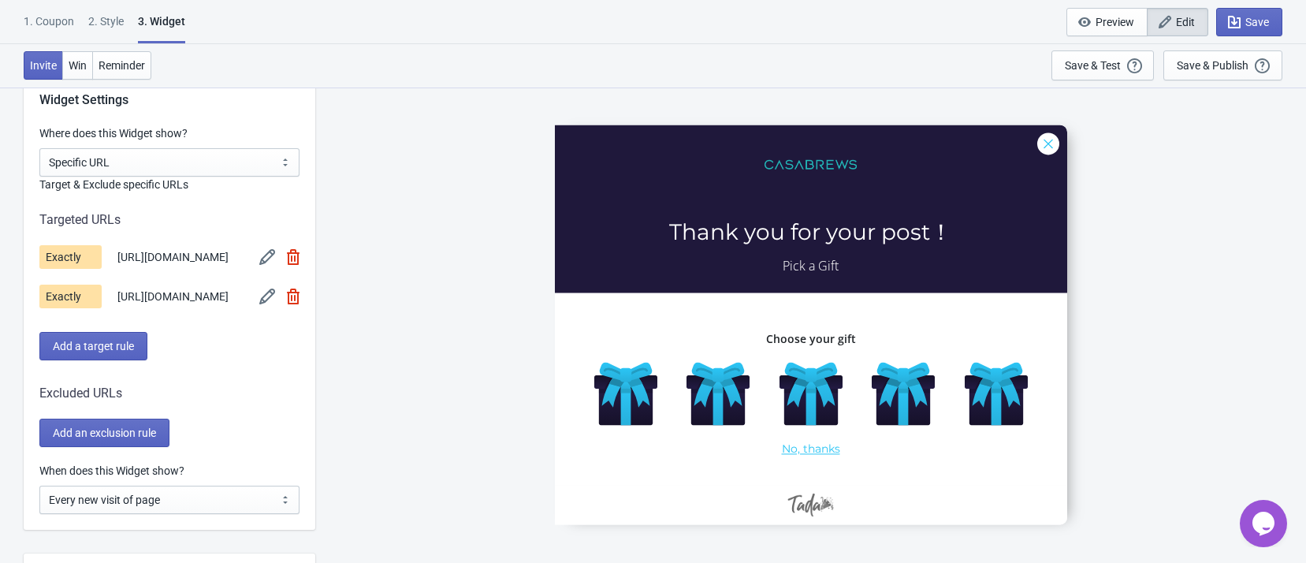
scroll to position [1064, 0]
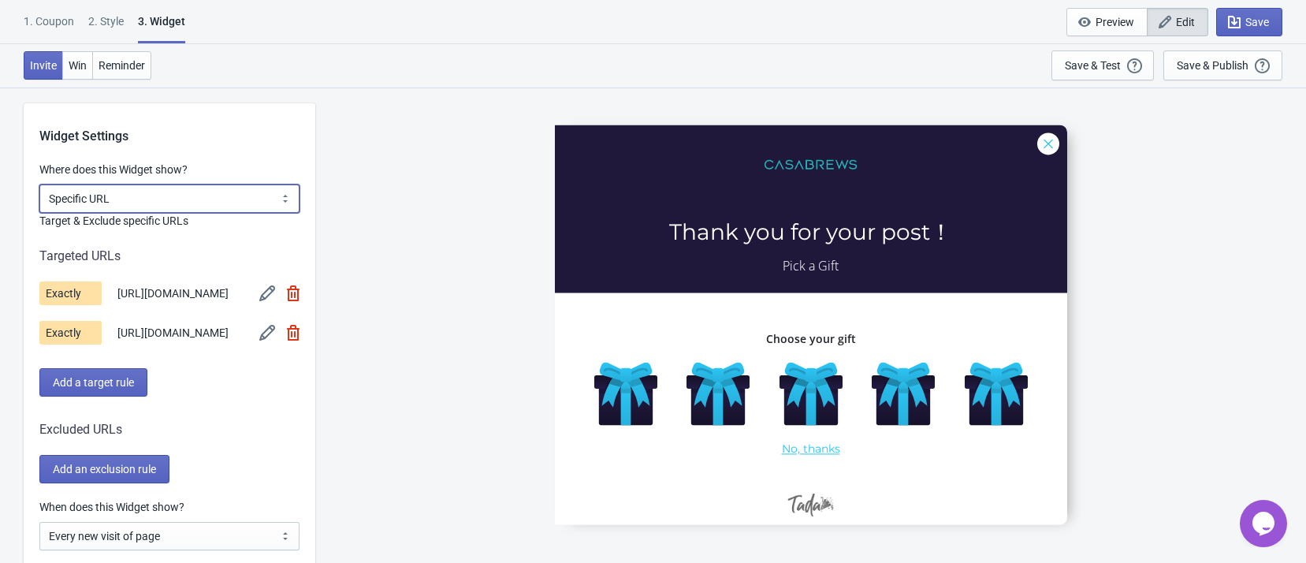
click at [156, 192] on select "All Pages All Product Pages All Blog Pages All Static Pages Specific Product(s)…" at bounding box center [169, 198] width 260 height 28
click at [39, 184] on select "All Pages All Product Pages All Blog Pages All Static Pages Specific Product(s)…" at bounding box center [169, 198] width 260 height 28
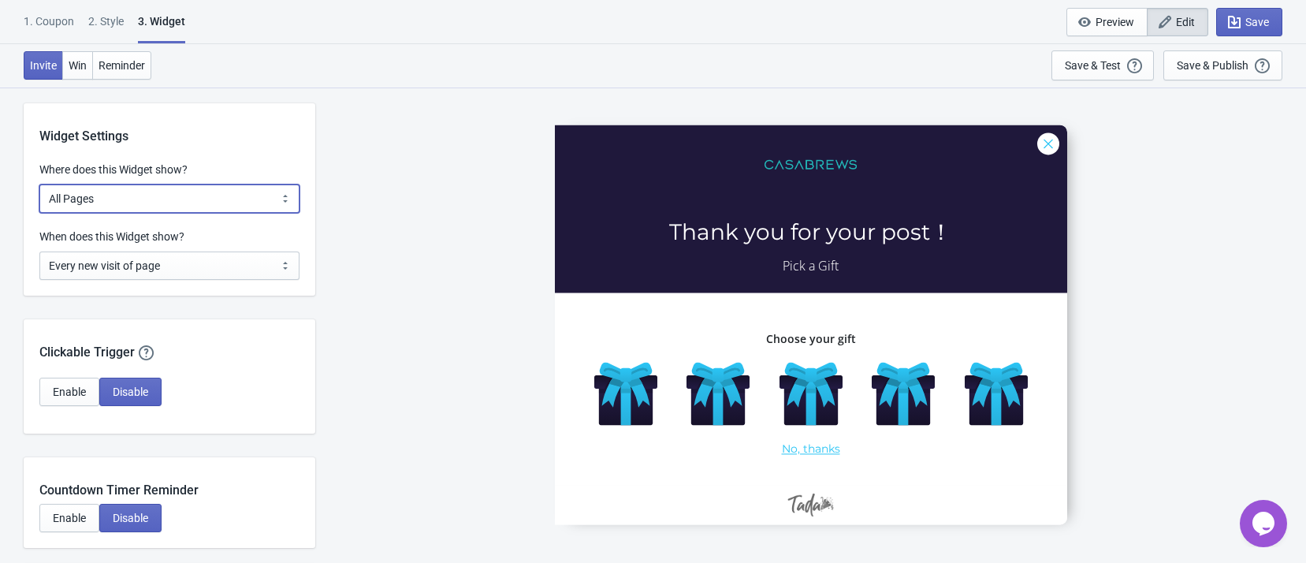
click at [159, 199] on select "All Pages All Product Pages All Blog Pages All Static Pages Specific Product(s)…" at bounding box center [169, 198] width 260 height 28
select select "specificURL"
click at [39, 184] on select "All Pages All Product Pages All Blog Pages All Static Pages Specific Product(s)…" at bounding box center [169, 198] width 260 height 28
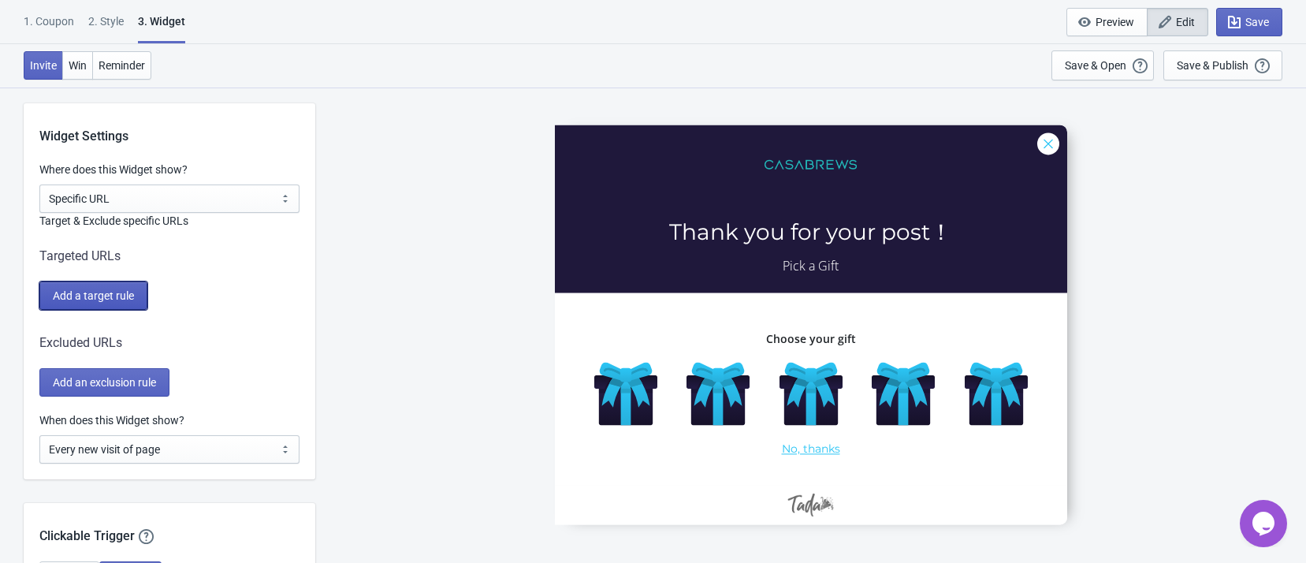
click at [132, 306] on button "Add a target rule" at bounding box center [93, 295] width 108 height 28
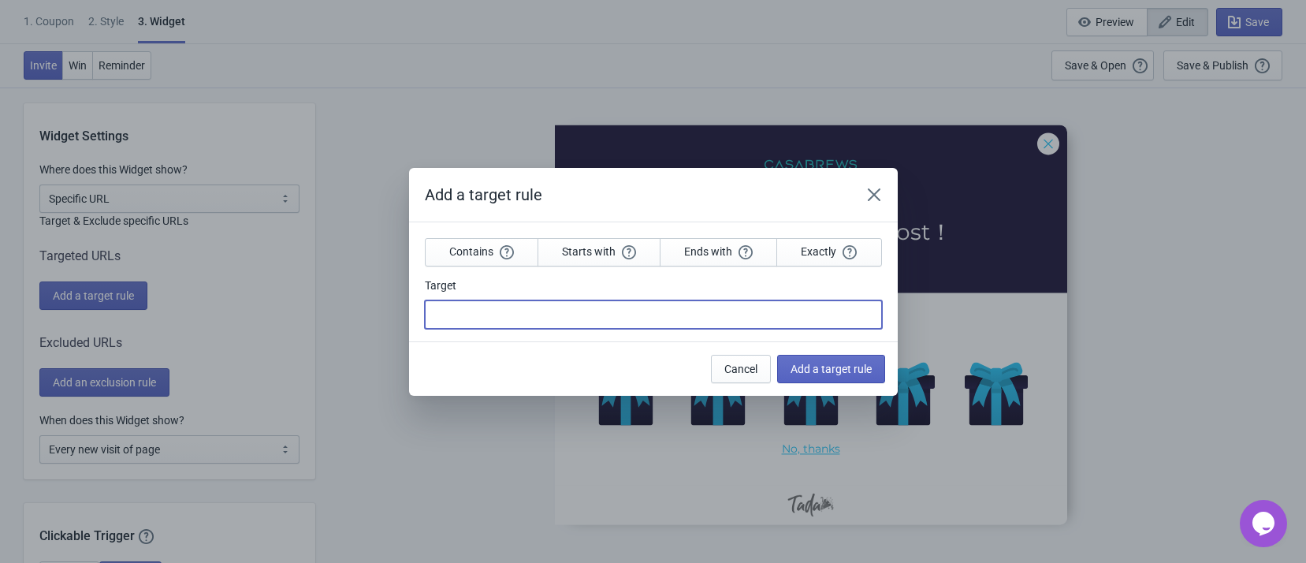
click at [516, 314] on input "Target" at bounding box center [653, 314] width 457 height 28
paste input "https://www.casabrews.com › pages › participate-in-the-lucky-draw"
type input "https://www.casabrews.com › pages › participate-in-the-lucky-draw"
click at [535, 348] on div "Cancel Add a target rule" at bounding box center [647, 362] width 476 height 41
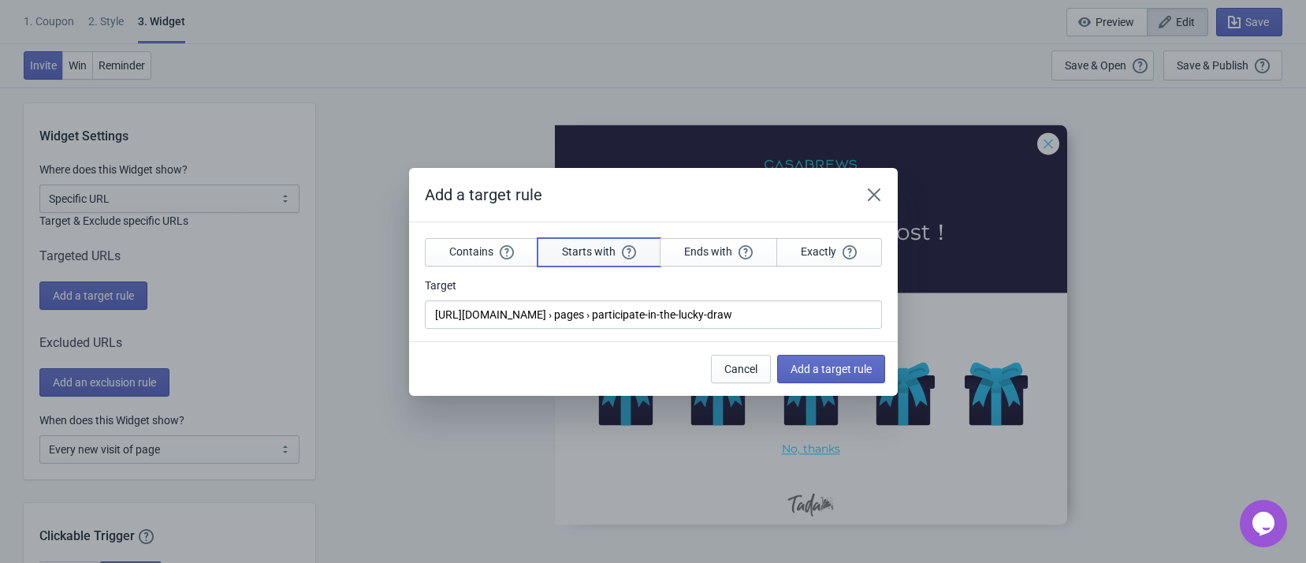
click at [617, 259] on button "Starts with" at bounding box center [599, 252] width 123 height 28
click at [791, 360] on button "Add a target rule" at bounding box center [831, 369] width 108 height 28
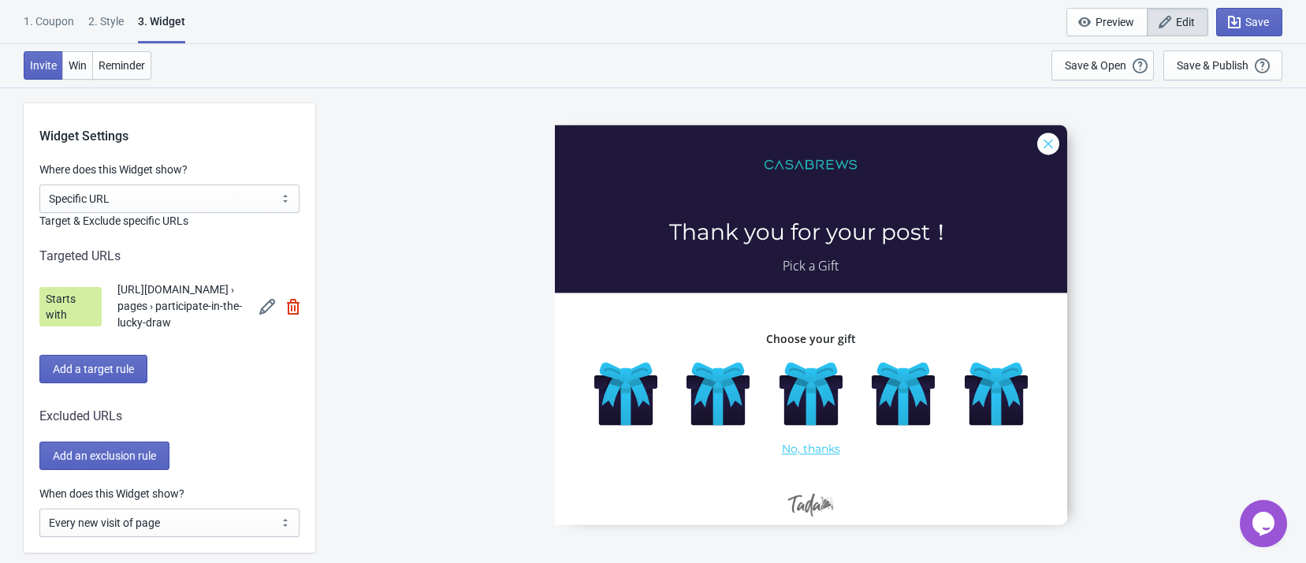
click at [289, 374] on div "Add a target rule" at bounding box center [169, 369] width 260 height 28
click at [119, 377] on button "Add a target rule" at bounding box center [93, 369] width 108 height 28
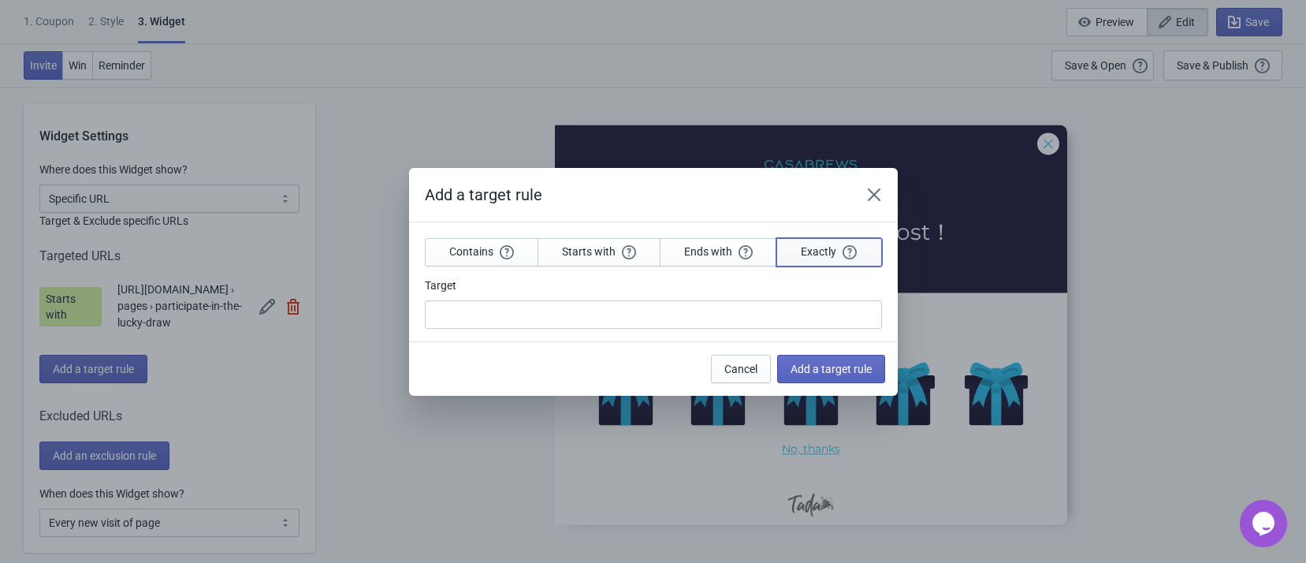
click at [834, 246] on span "Exactly" at bounding box center [829, 251] width 56 height 14
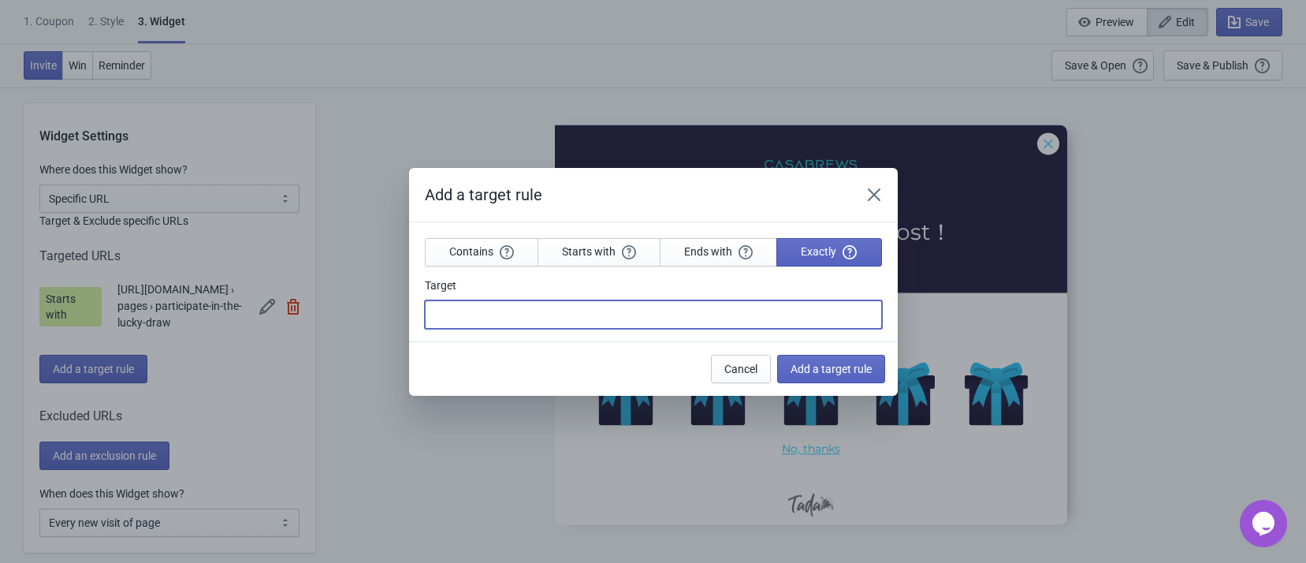
click at [778, 314] on input "Target" at bounding box center [653, 314] width 457 height 28
paste input "https://www.casabrews.com › pages › participate-in-the-lucky-draw"
type input "https://www.casabrews.com › pages › participate-in-the-lucky-draw"
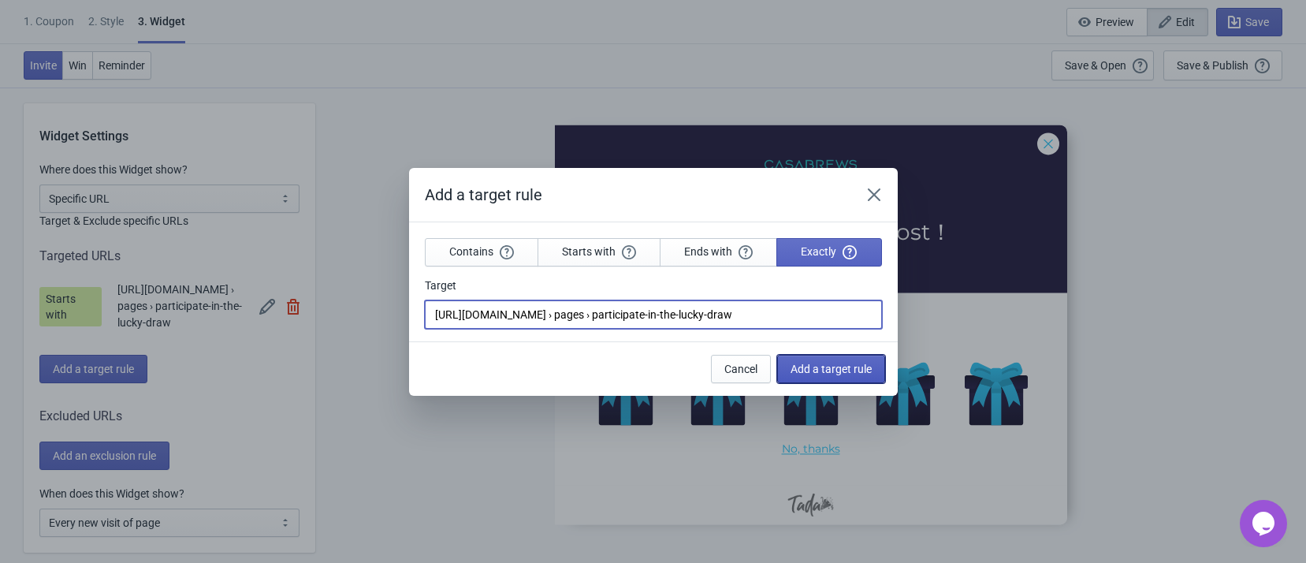
click at [837, 363] on span "Add a target rule" at bounding box center [831, 369] width 81 height 13
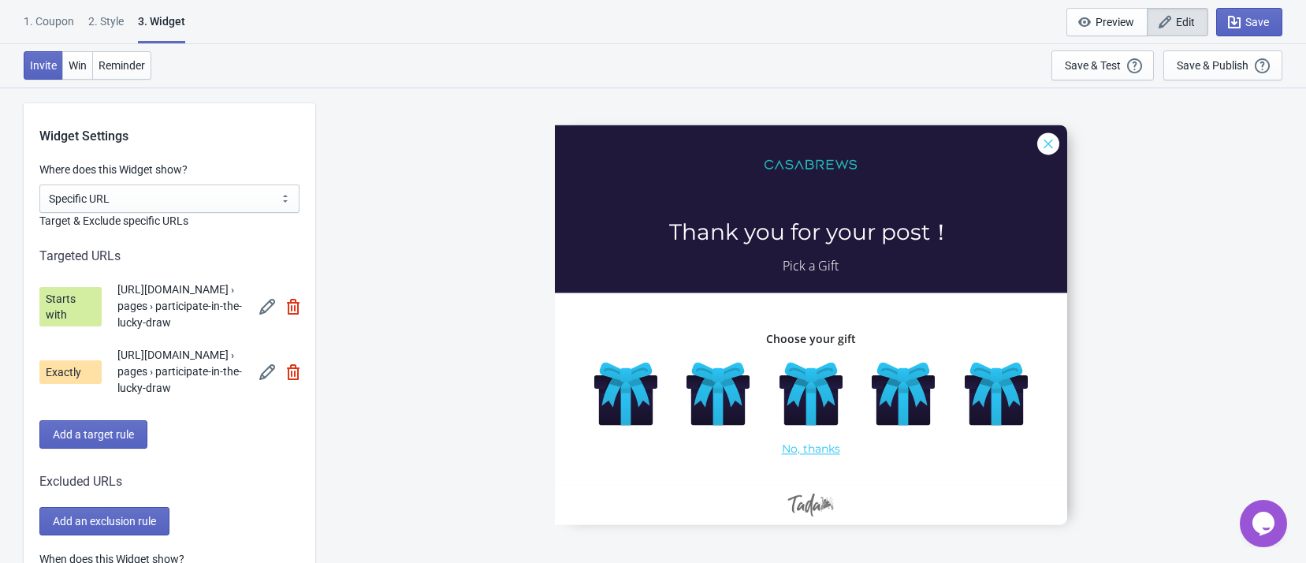
click at [403, 348] on div "CoffeeCorner-5 Thank you for your post！ Pick a Gift Choose your gift No, thanks" at bounding box center [810, 324] width 975 height 475
click at [1245, 17] on span "Save" at bounding box center [1257, 22] width 24 height 13
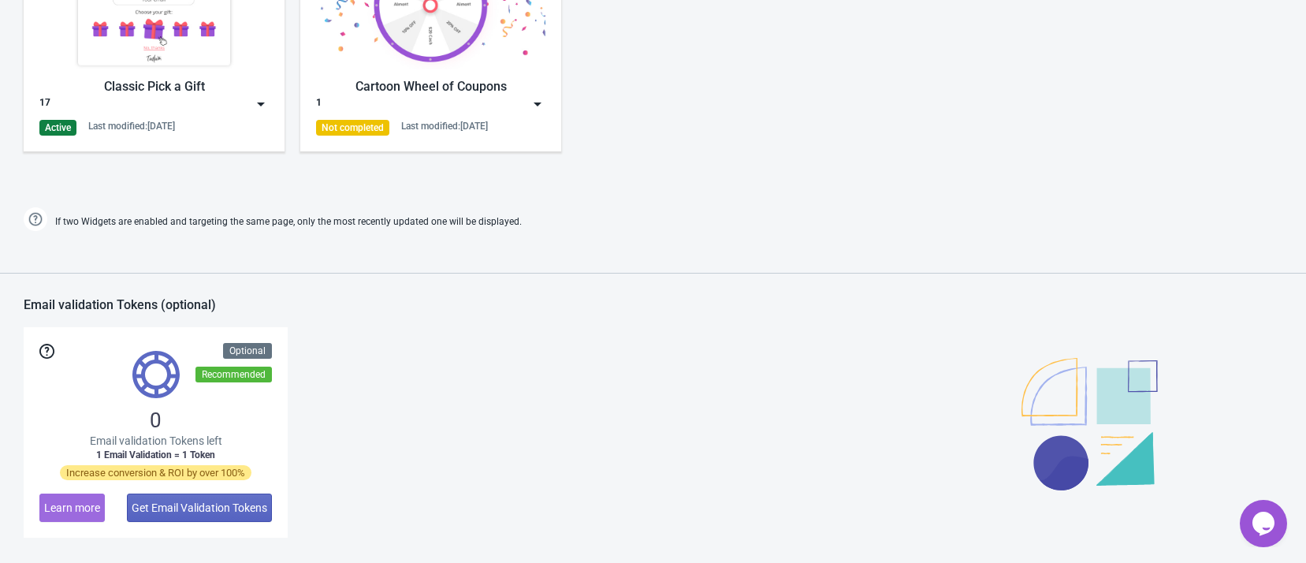
scroll to position [757, 0]
